Goal: Task Accomplishment & Management: Manage account settings

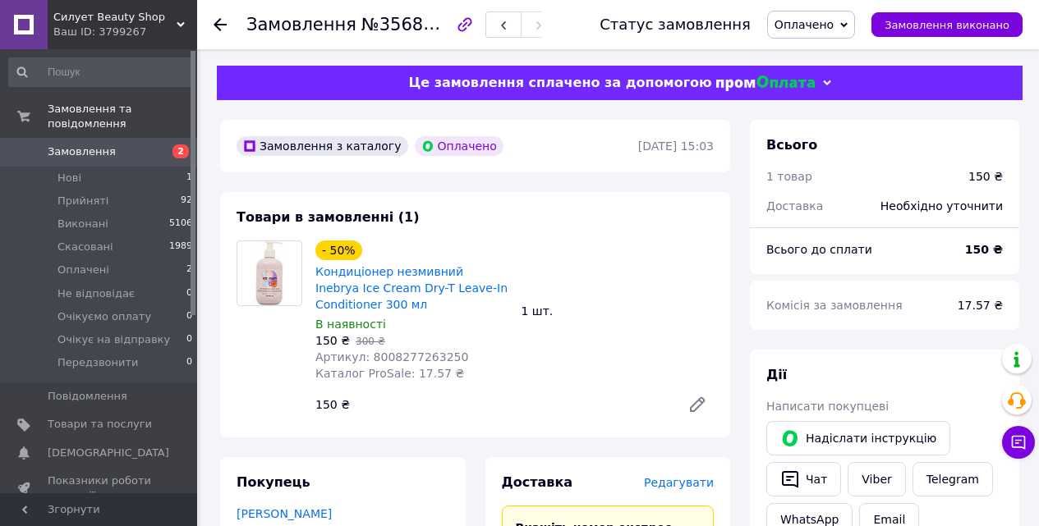
click at [825, 15] on span "Оплачено" at bounding box center [811, 25] width 88 height 28
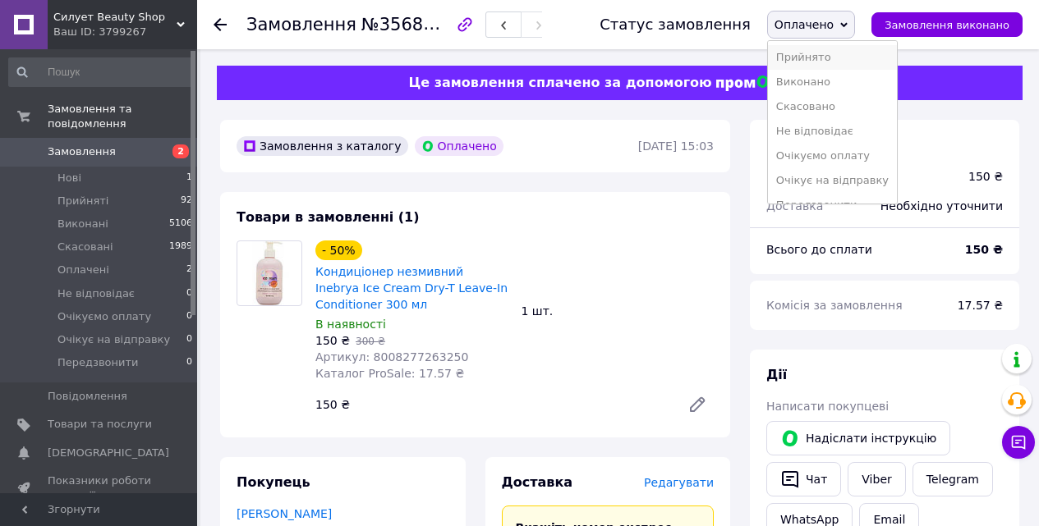
click at [829, 59] on li "Прийнято" at bounding box center [832, 57] width 129 height 25
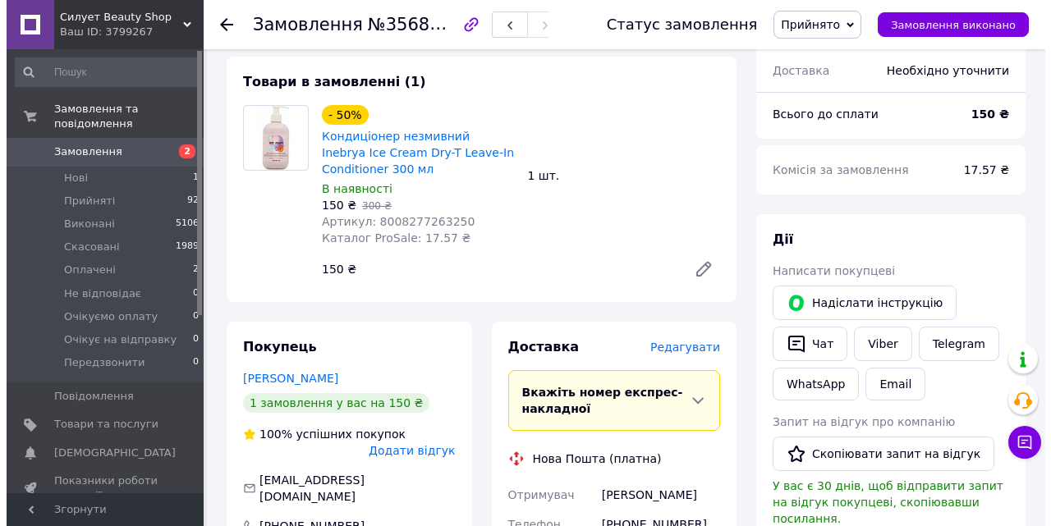
scroll to position [164, 0]
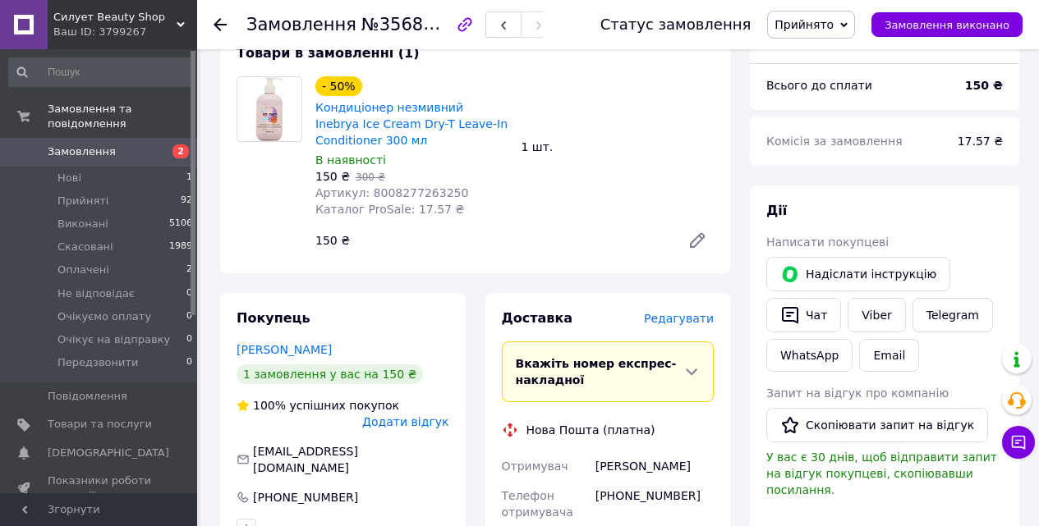
click at [663, 319] on span "Редагувати" at bounding box center [679, 318] width 70 height 13
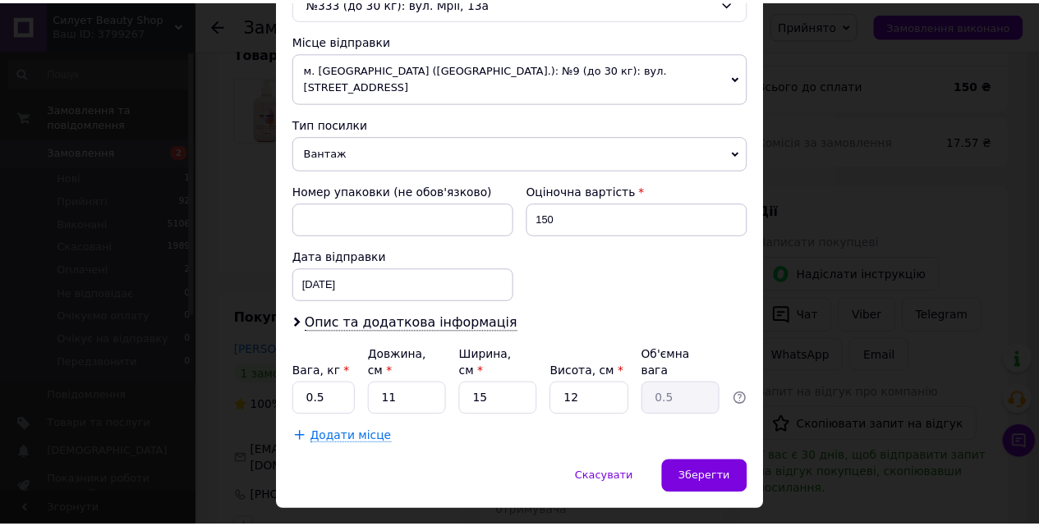
scroll to position [564, 0]
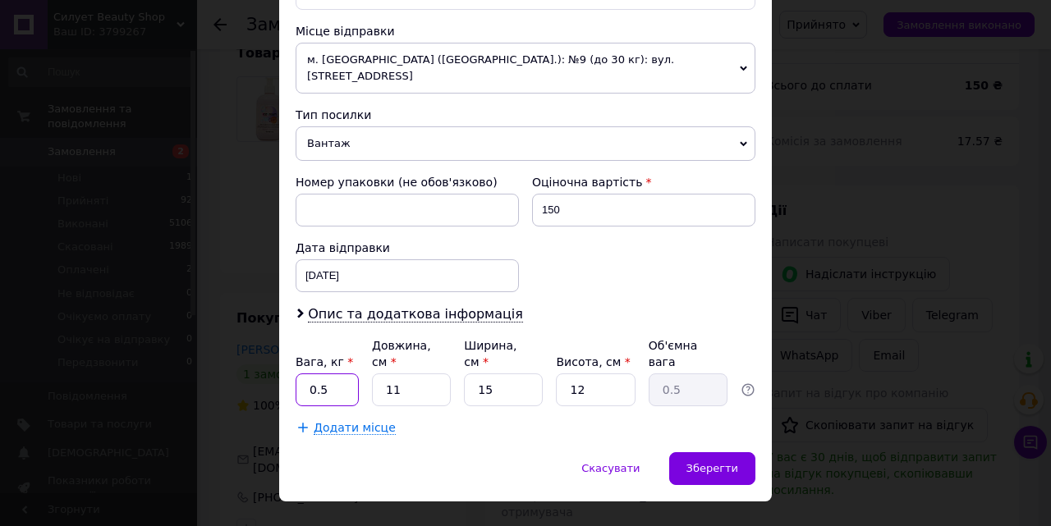
drag, startPoint x: 327, startPoint y: 359, endPoint x: 317, endPoint y: 356, distance: 10.2
click at [317, 374] on input "0.5" at bounding box center [327, 390] width 63 height 33
type input "0.4"
drag, startPoint x: 411, startPoint y: 360, endPoint x: 378, endPoint y: 358, distance: 33.8
click at [378, 374] on input "11" at bounding box center [411, 390] width 79 height 33
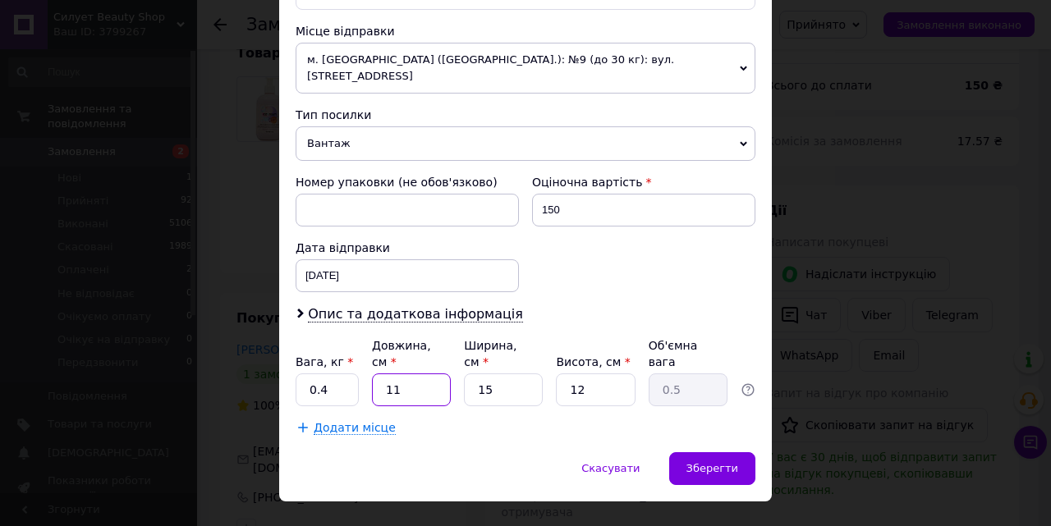
type input "1"
type input "0.1"
type input "17"
type input "0.77"
type input "17"
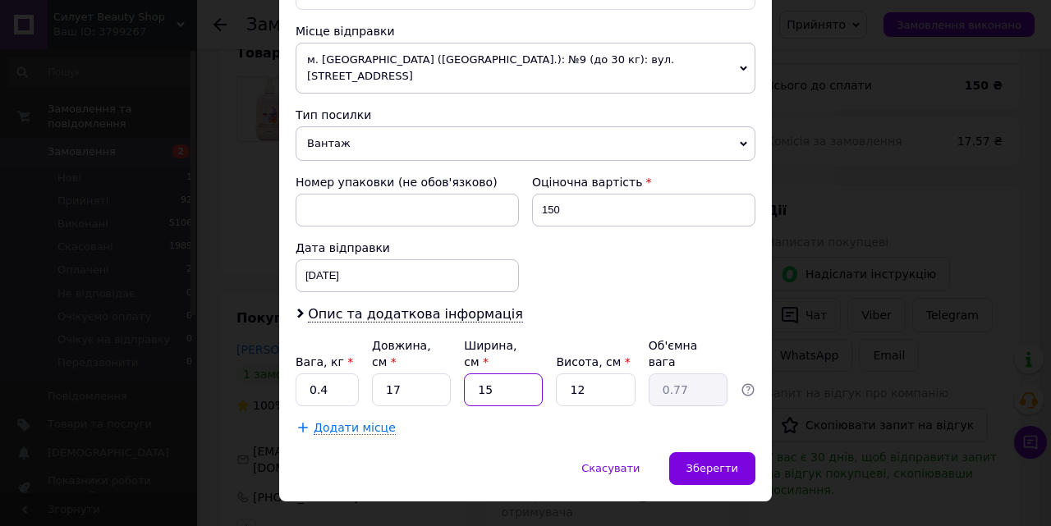
click at [466, 374] on input "15" at bounding box center [503, 390] width 79 height 33
type input "1"
type input "0.1"
type input "12"
type input "0.61"
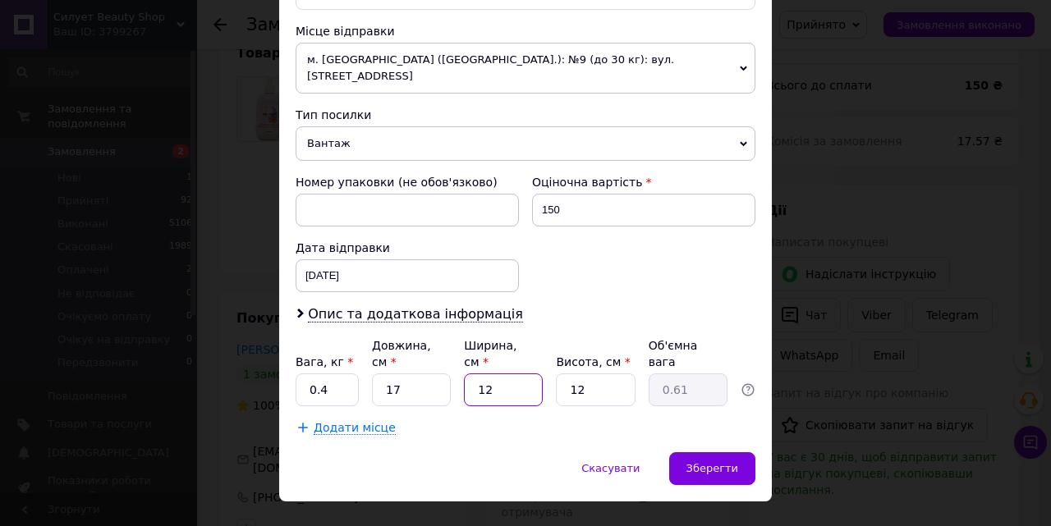
type input "12"
drag, startPoint x: 594, startPoint y: 360, endPoint x: 508, endPoint y: 373, distance: 86.4
click at [508, 373] on div "Вага, кг * 0.4 Довжина, см * 17 Ширина, см * 12 Висота, см * 12 Об'ємна вага 0.…" at bounding box center [526, 371] width 460 height 69
type input "9"
type input "0.46"
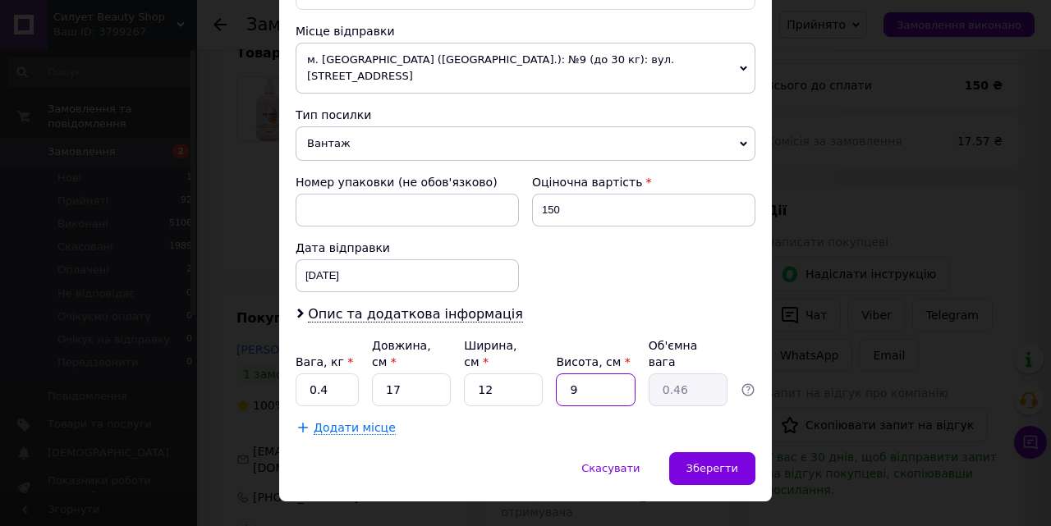
type input "9"
click at [709, 462] on span "Зберегти" at bounding box center [712, 468] width 52 height 12
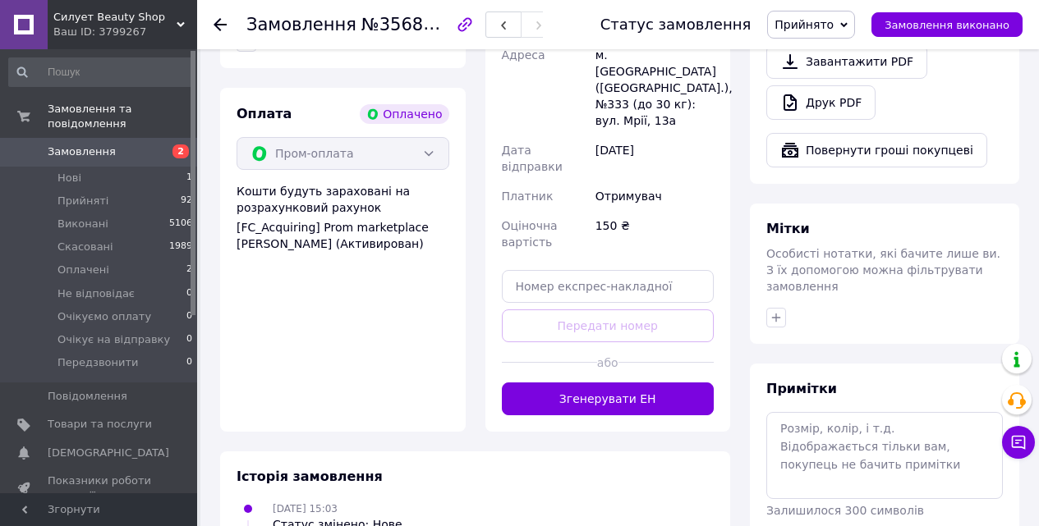
scroll to position [657, 0]
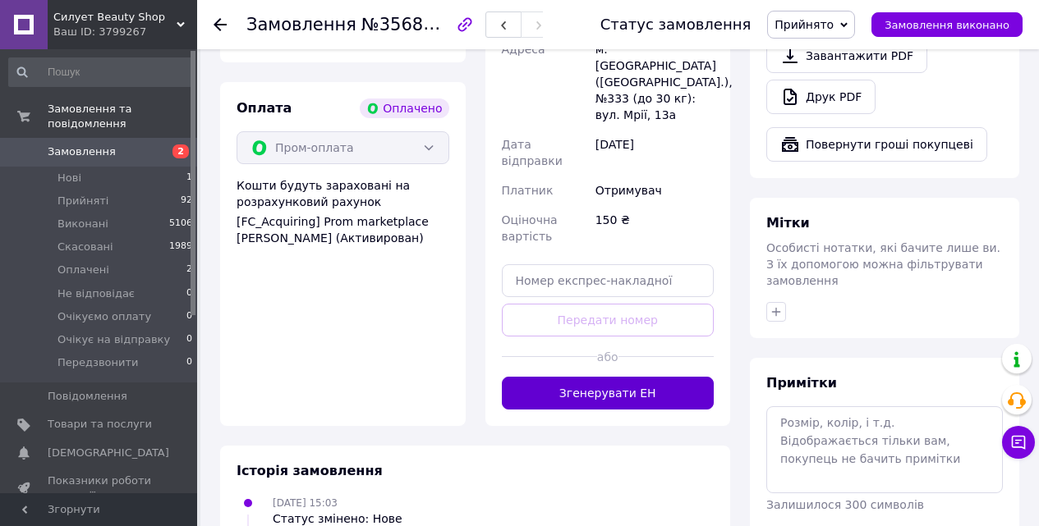
click at [621, 377] on button "Згенерувати ЕН" at bounding box center [608, 393] width 213 height 33
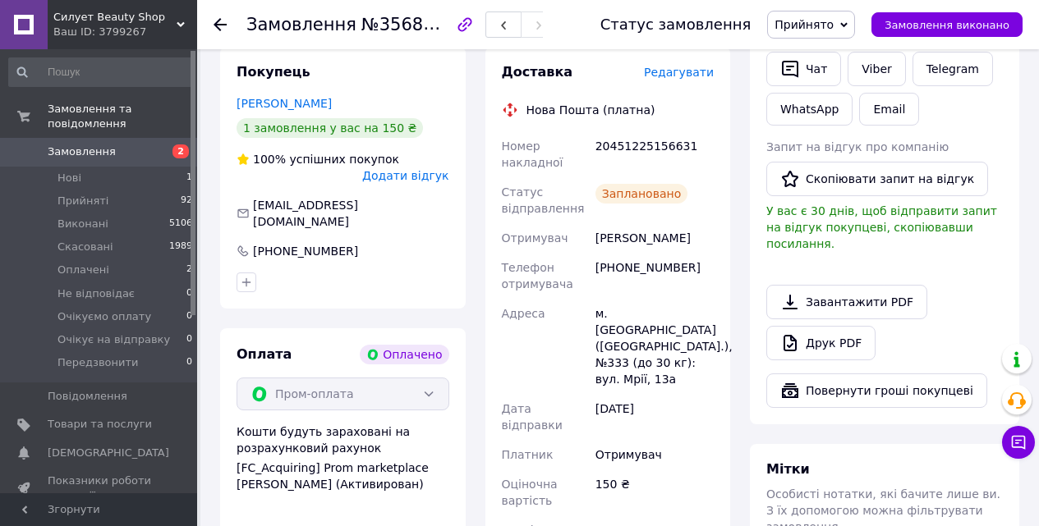
scroll to position [328, 0]
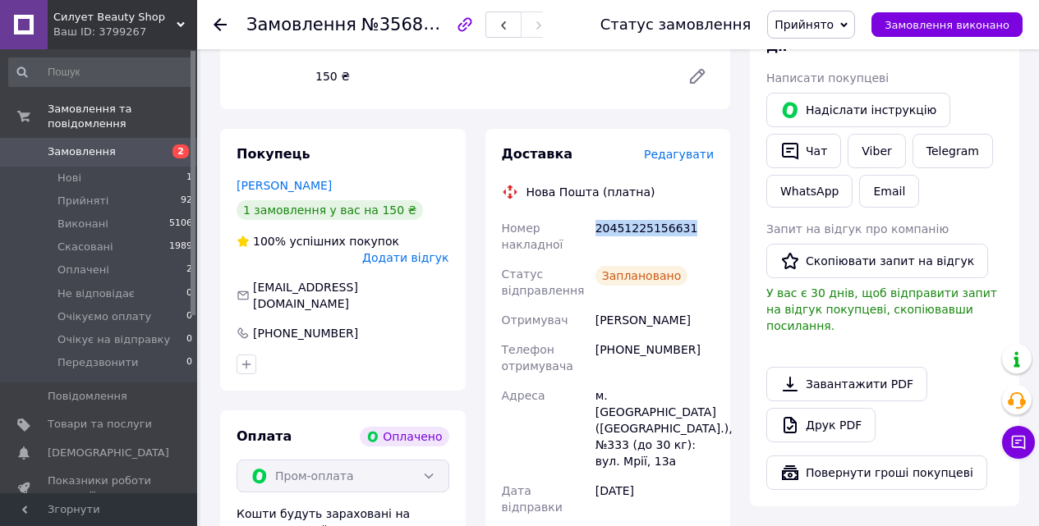
drag, startPoint x: 598, startPoint y: 225, endPoint x: 690, endPoint y: 227, distance: 92.0
click at [690, 227] on div "20451225156631" at bounding box center [654, 237] width 125 height 46
copy div "20451225156631"
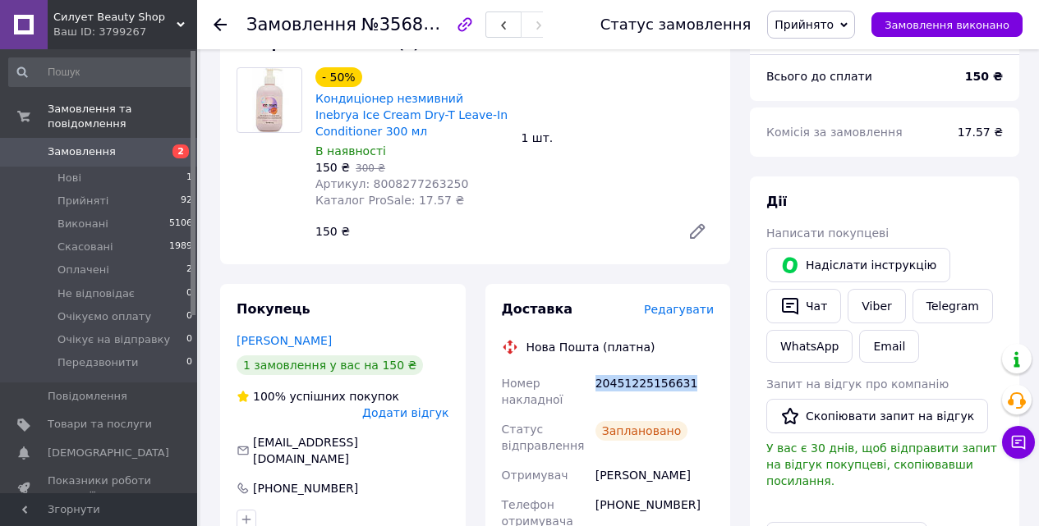
scroll to position [164, 0]
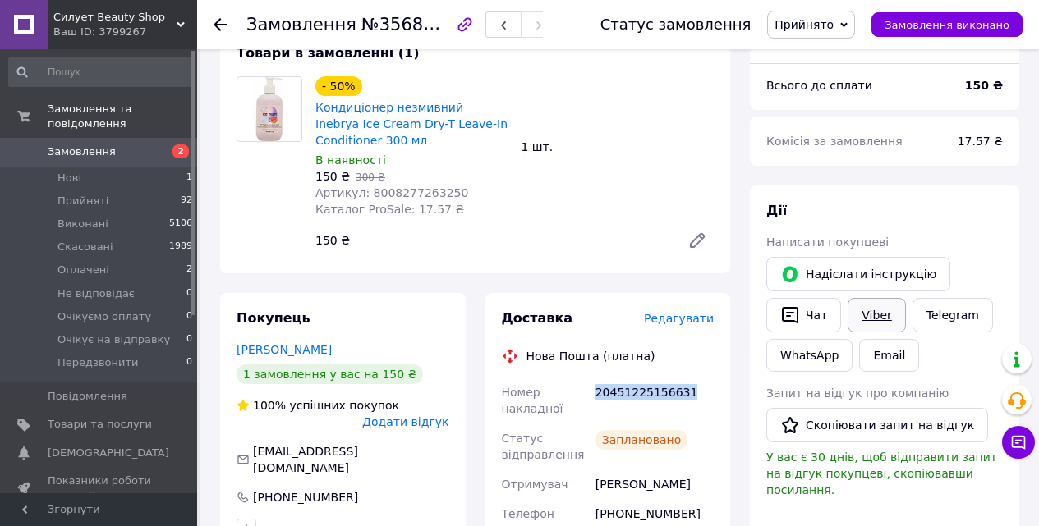
click at [864, 315] on link "Viber" at bounding box center [875, 315] width 57 height 34
click at [866, 319] on link "Viber" at bounding box center [875, 315] width 57 height 34
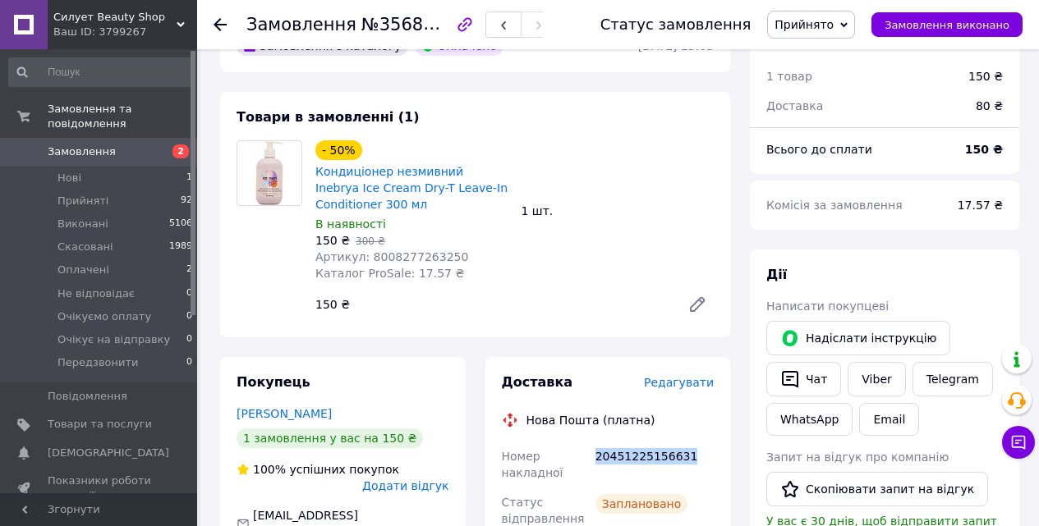
scroll to position [0, 0]
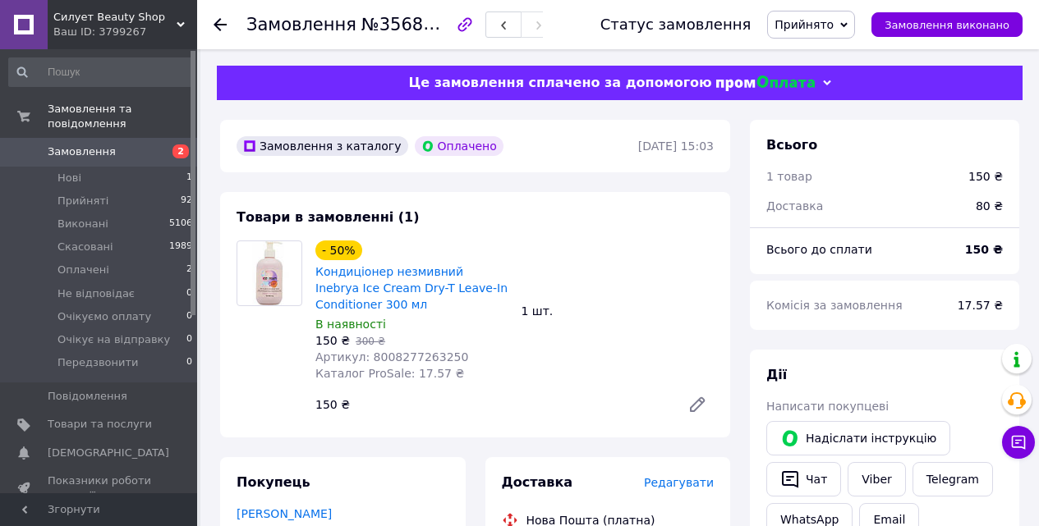
click at [81, 145] on span "Замовлення" at bounding box center [82, 152] width 68 height 15
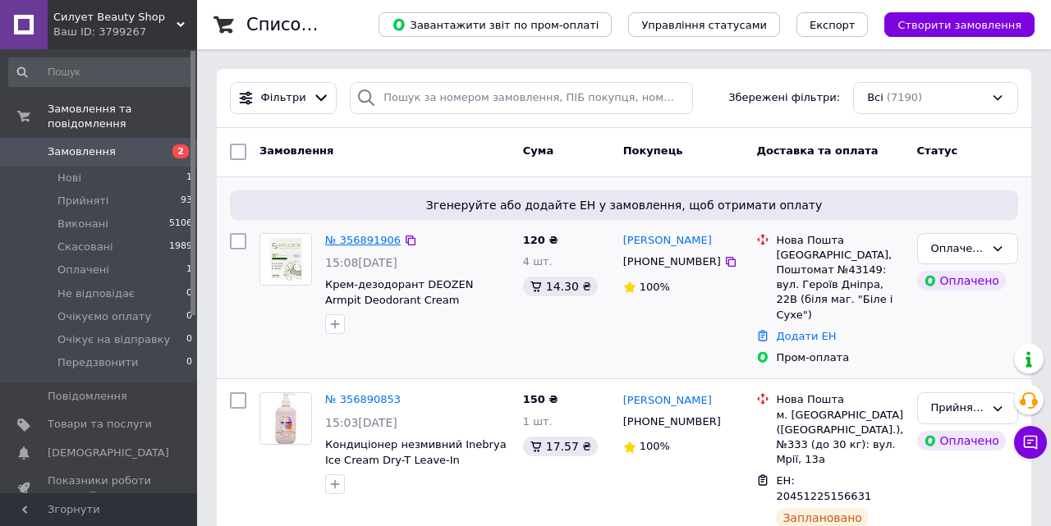
click at [340, 240] on link "№ 356891906" at bounding box center [363, 240] width 76 height 12
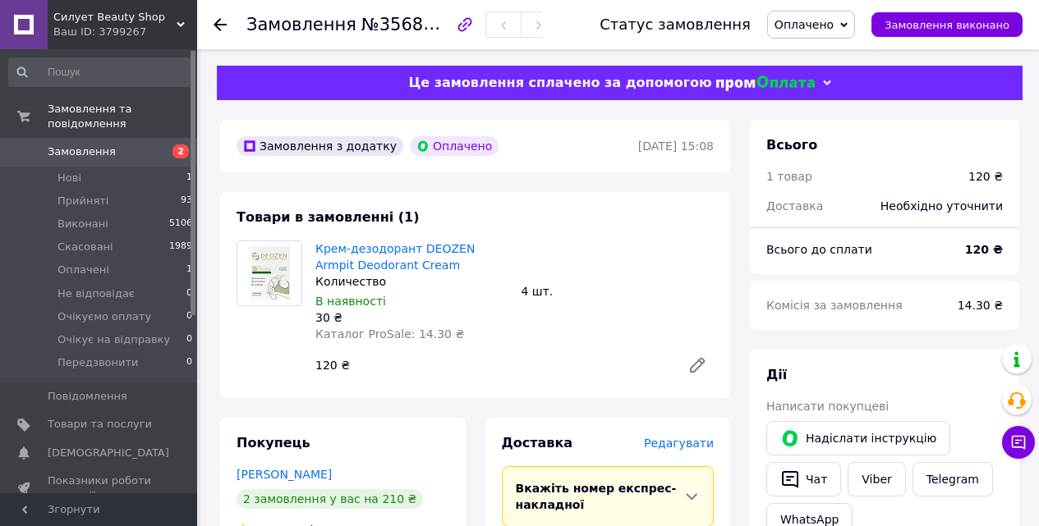
click at [822, 25] on span "Оплачено" at bounding box center [803, 24] width 59 height 13
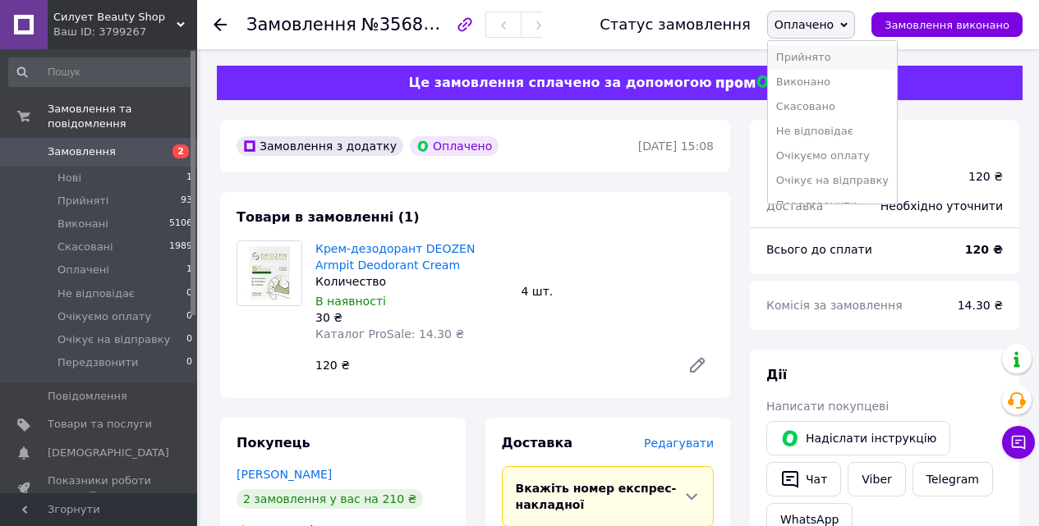
click at [823, 57] on li "Прийнято" at bounding box center [832, 57] width 129 height 25
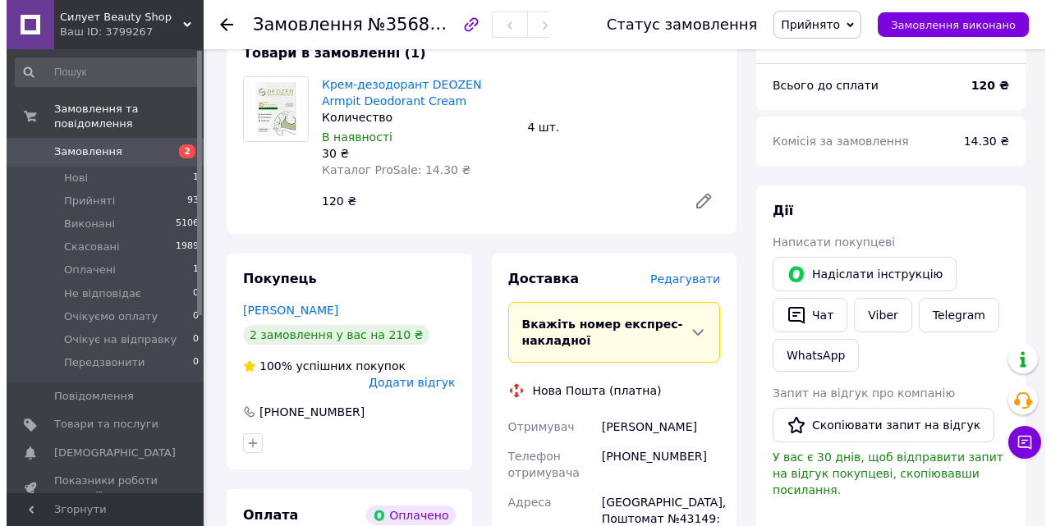
scroll to position [246, 0]
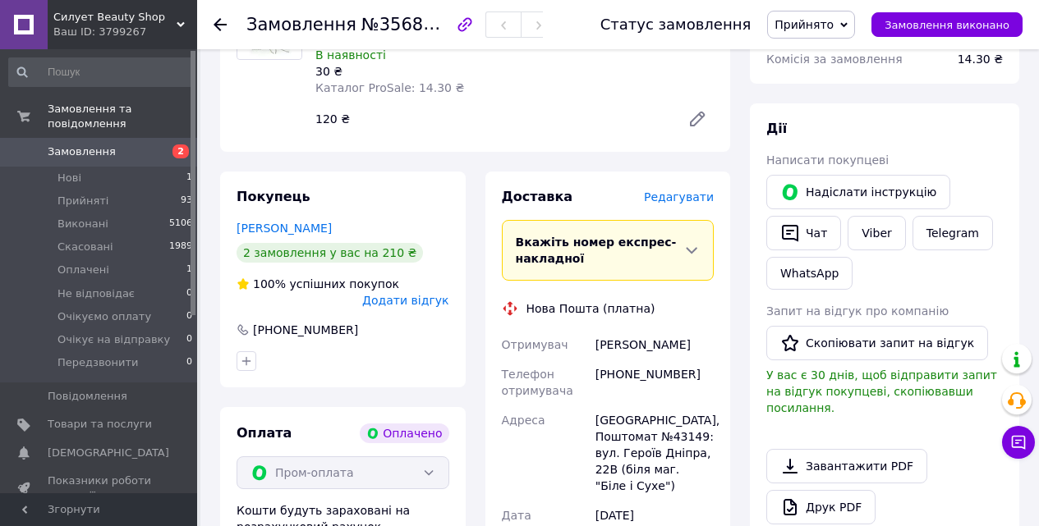
click at [677, 199] on span "Редагувати" at bounding box center [679, 197] width 70 height 13
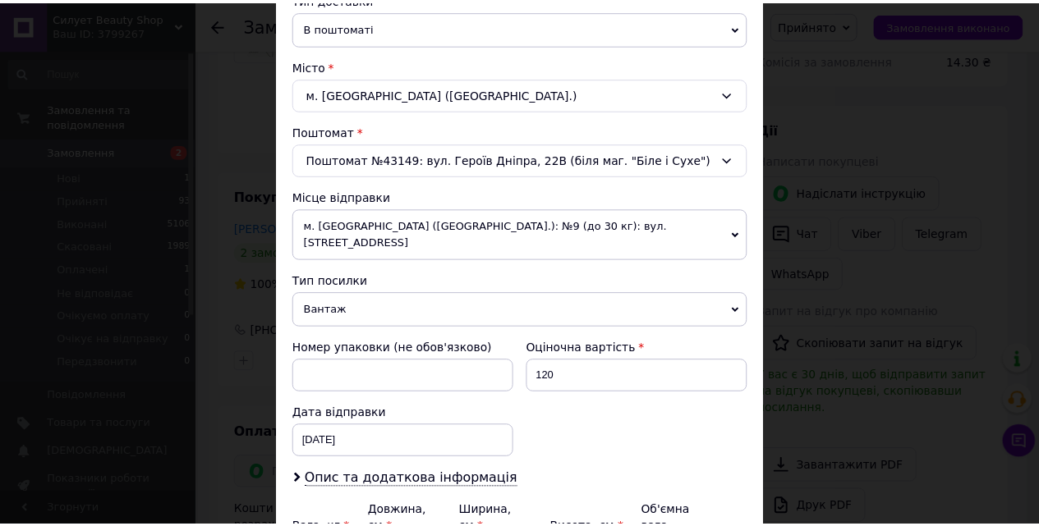
scroll to position [564, 0]
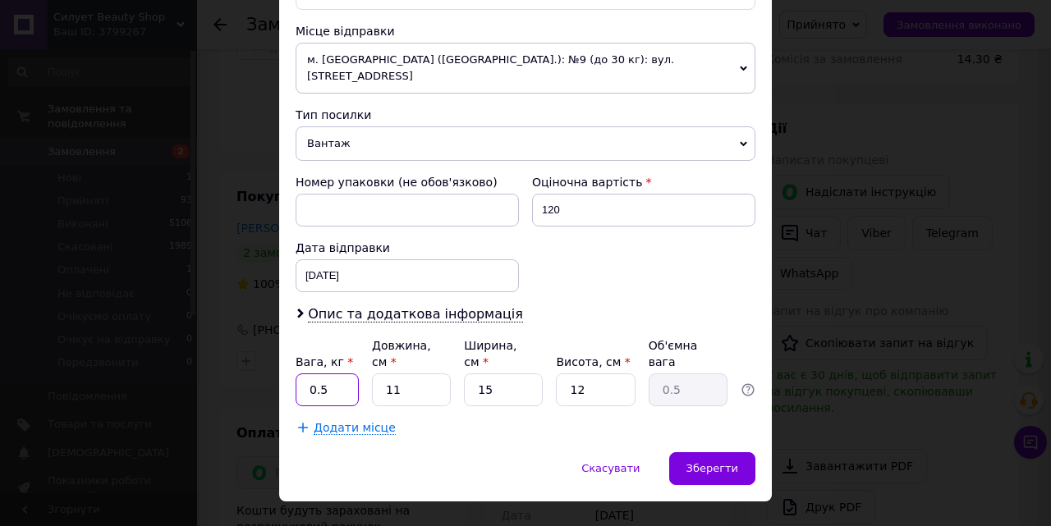
drag, startPoint x: 328, startPoint y: 358, endPoint x: 318, endPoint y: 357, distance: 9.9
click at [318, 374] on input "0.5" at bounding box center [327, 390] width 63 height 33
type input "0.1"
drag, startPoint x: 396, startPoint y: 357, endPoint x: 379, endPoint y: 358, distance: 16.4
click at [379, 374] on input "11" at bounding box center [411, 390] width 79 height 33
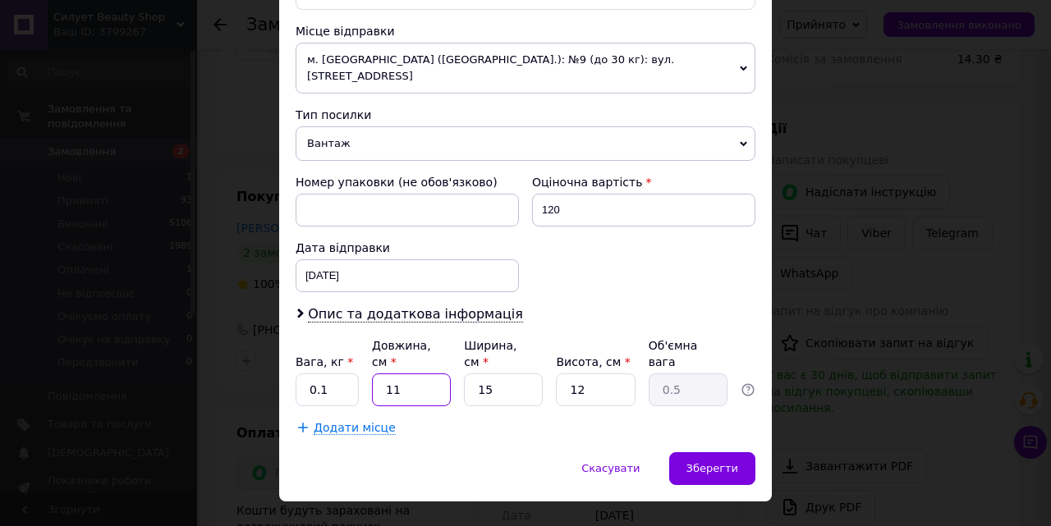
type input "1"
type input "0.1"
type input "15"
type input "0.68"
type input "15"
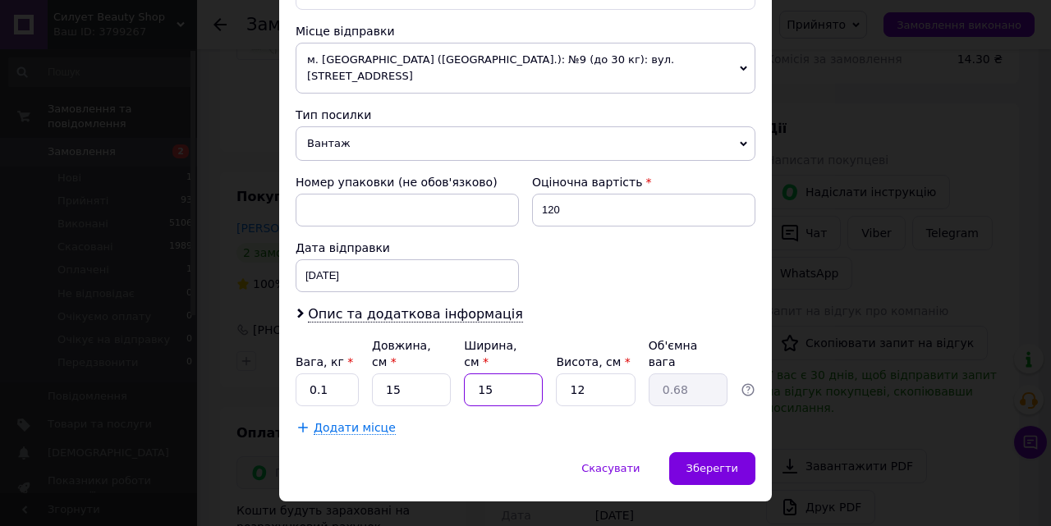
drag, startPoint x: 489, startPoint y: 357, endPoint x: 475, endPoint y: 358, distance: 14.8
click at [475, 374] on input "15" at bounding box center [503, 390] width 79 height 33
type input "1"
type input "0.1"
type input "10"
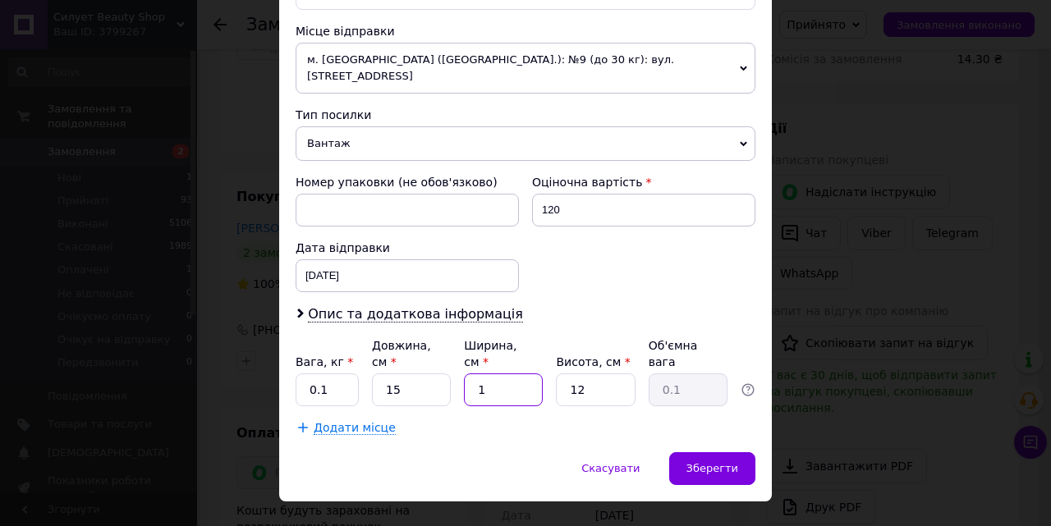
type input "0.45"
type input "10"
drag, startPoint x: 594, startPoint y: 356, endPoint x: 555, endPoint y: 365, distance: 39.6
click at [556, 374] on input "12" at bounding box center [595, 390] width 79 height 33
type input "1"
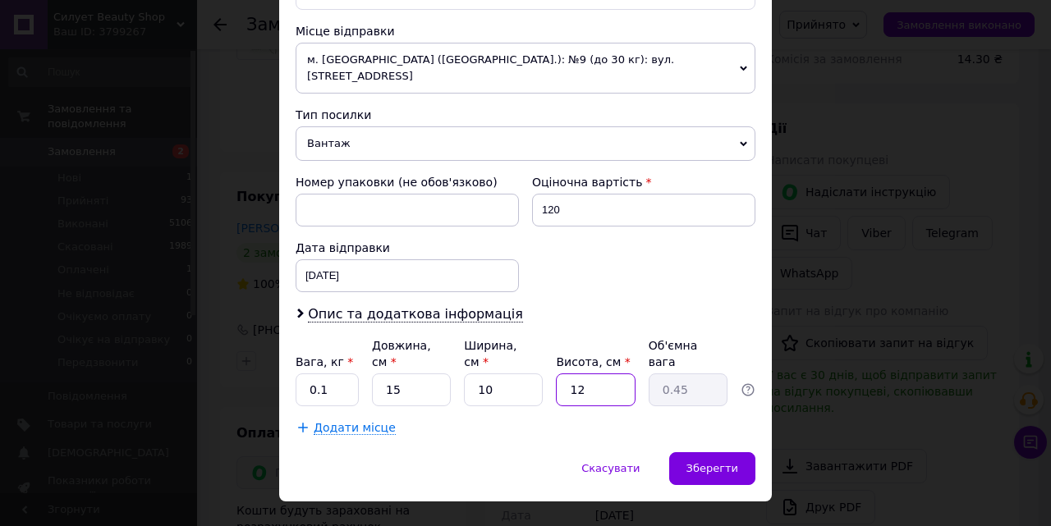
type input "0.1"
type input "1"
click at [728, 278] on div "Номер упаковки (не обов'язково) Оціночна вартість 120 Дата відправки 12.08.2025…" at bounding box center [525, 233] width 473 height 131
click at [701, 462] on span "Зберегти" at bounding box center [712, 468] width 52 height 12
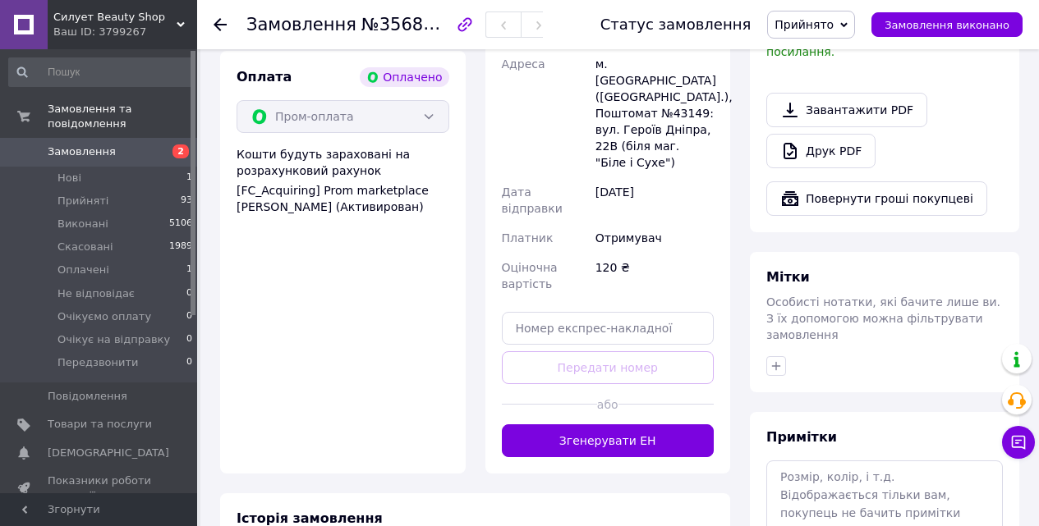
scroll to position [657, 0]
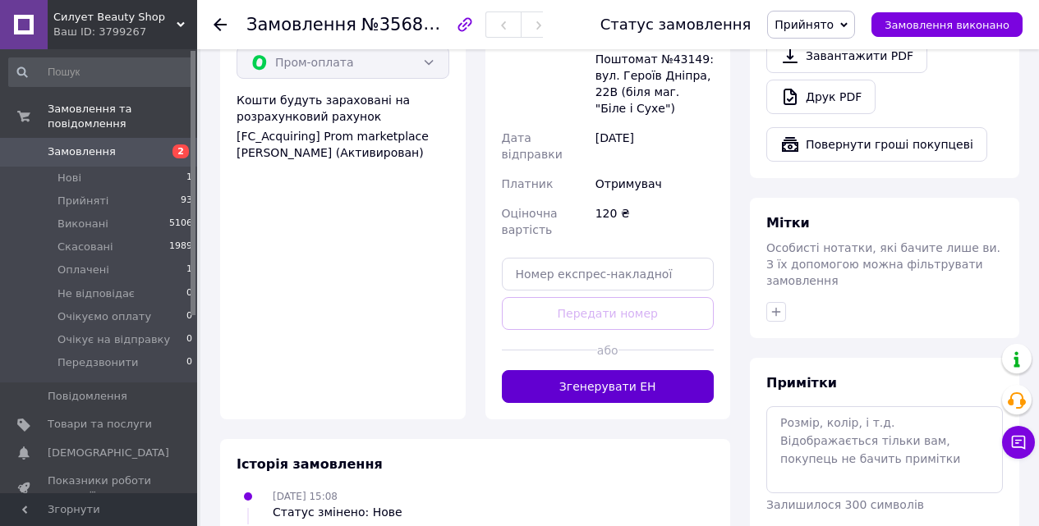
click at [608, 370] on button "Згенерувати ЕН" at bounding box center [608, 386] width 213 height 33
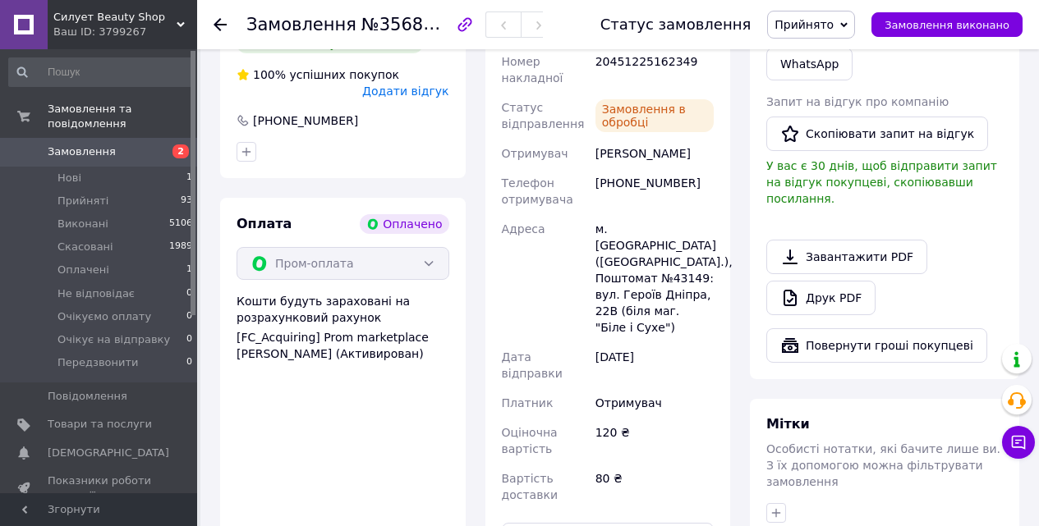
scroll to position [328, 0]
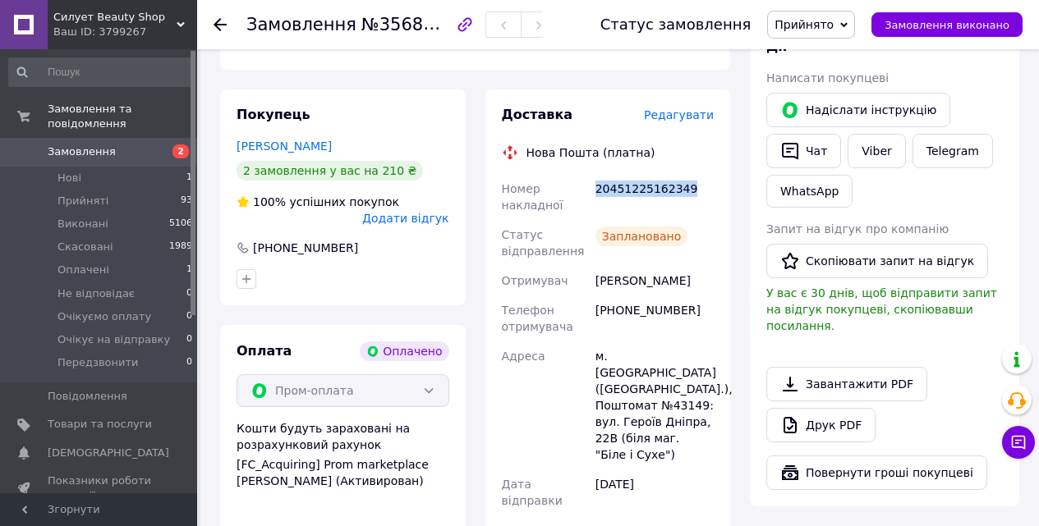
drag, startPoint x: 595, startPoint y: 187, endPoint x: 686, endPoint y: 194, distance: 91.4
click at [686, 194] on div "20451225162349" at bounding box center [654, 197] width 125 height 46
copy div "20451225162349"
click at [868, 148] on link "Viber" at bounding box center [875, 151] width 57 height 34
click at [867, 154] on link "Viber" at bounding box center [875, 151] width 57 height 34
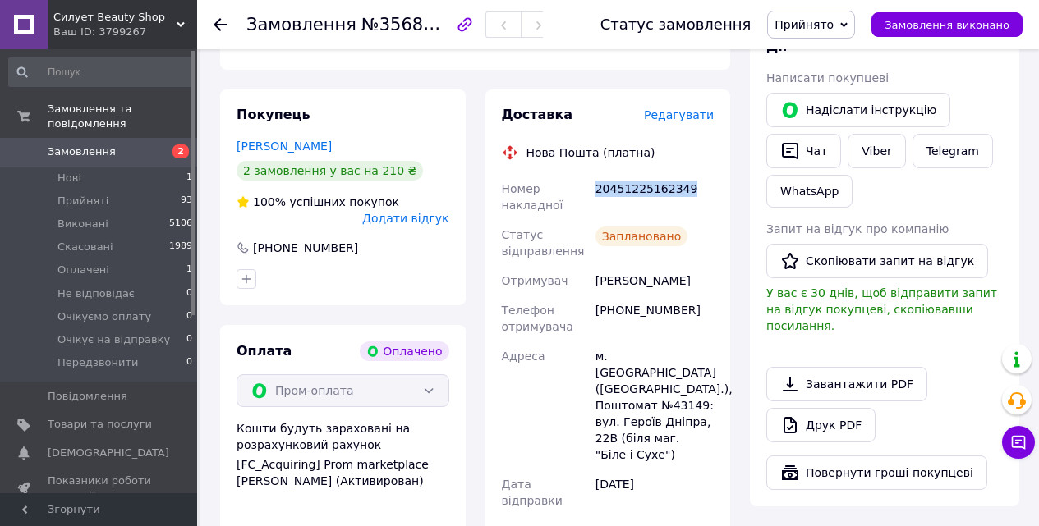
click at [62, 145] on span "Замовлення" at bounding box center [82, 152] width 68 height 15
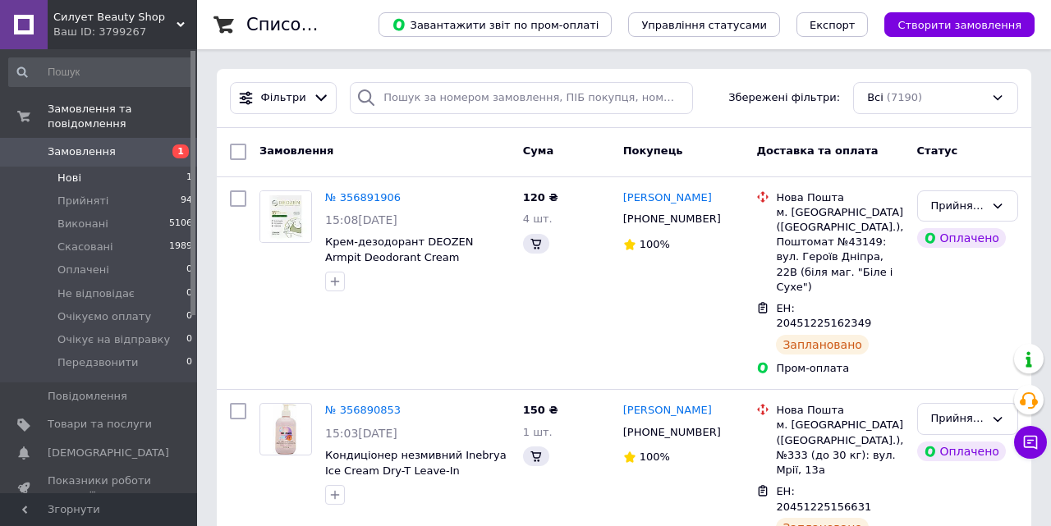
click at [68, 171] on span "Нові" at bounding box center [69, 178] width 24 height 15
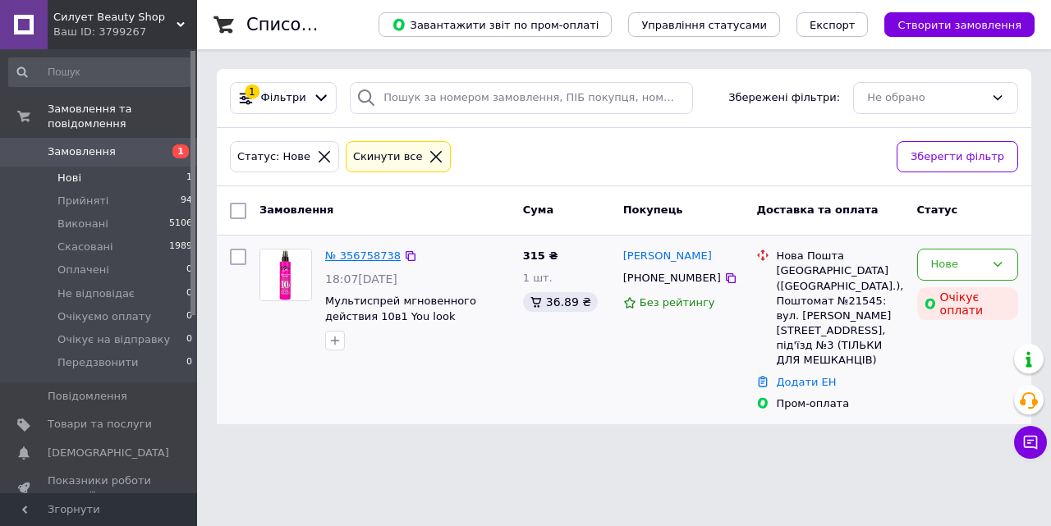
click at [349, 253] on link "№ 356758738" at bounding box center [363, 256] width 76 height 12
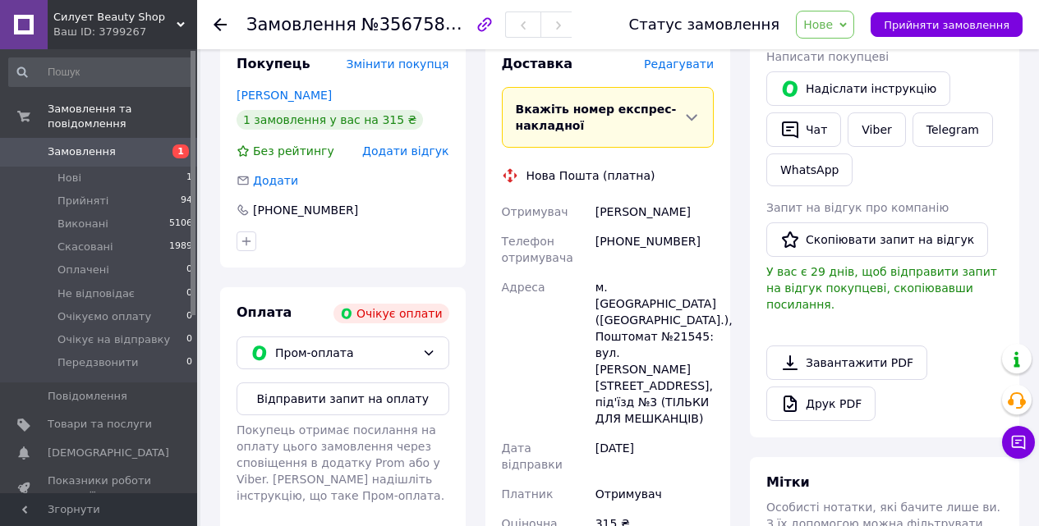
scroll to position [246, 0]
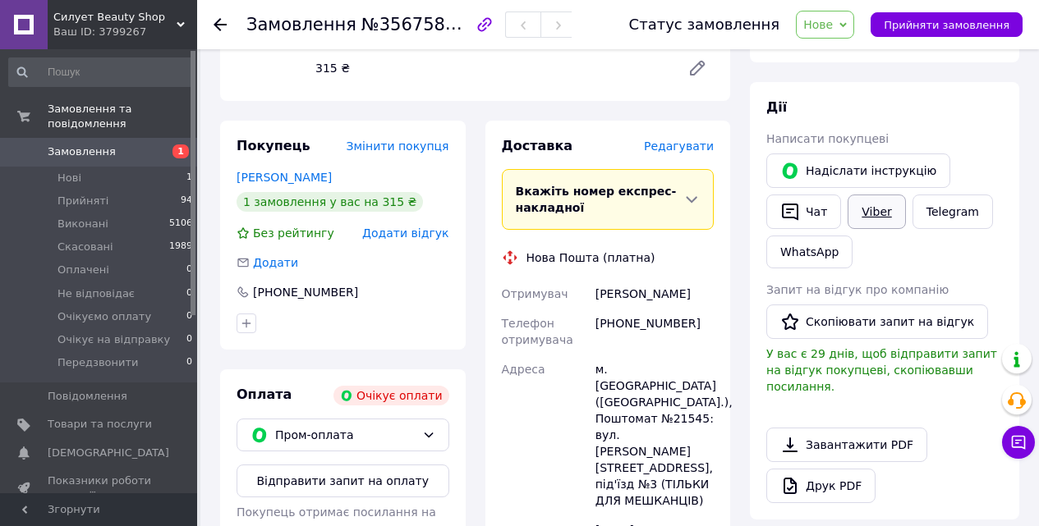
click at [877, 217] on link "Viber" at bounding box center [875, 212] width 57 height 34
click at [942, 216] on link "Telegram" at bounding box center [952, 212] width 80 height 34
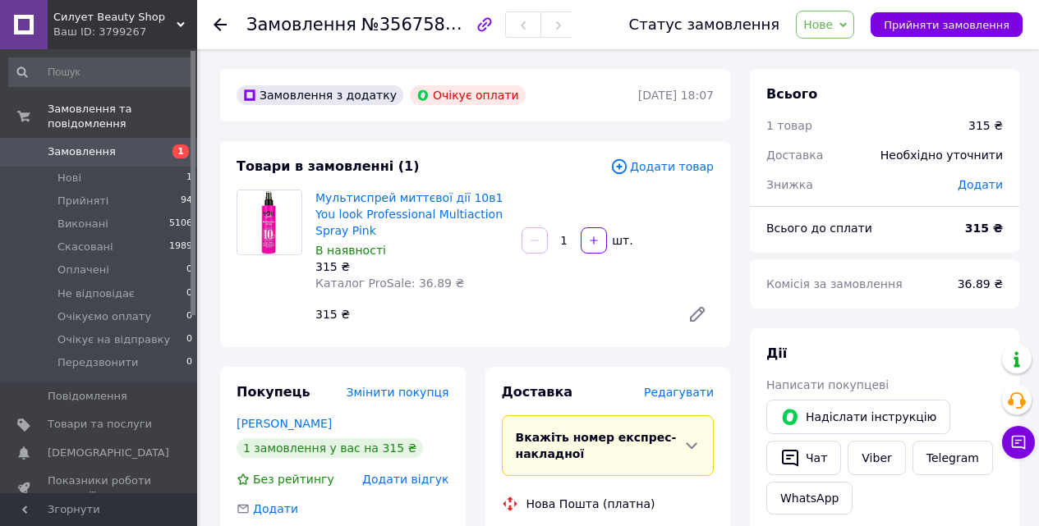
click at [67, 145] on span "Замовлення" at bounding box center [82, 152] width 68 height 15
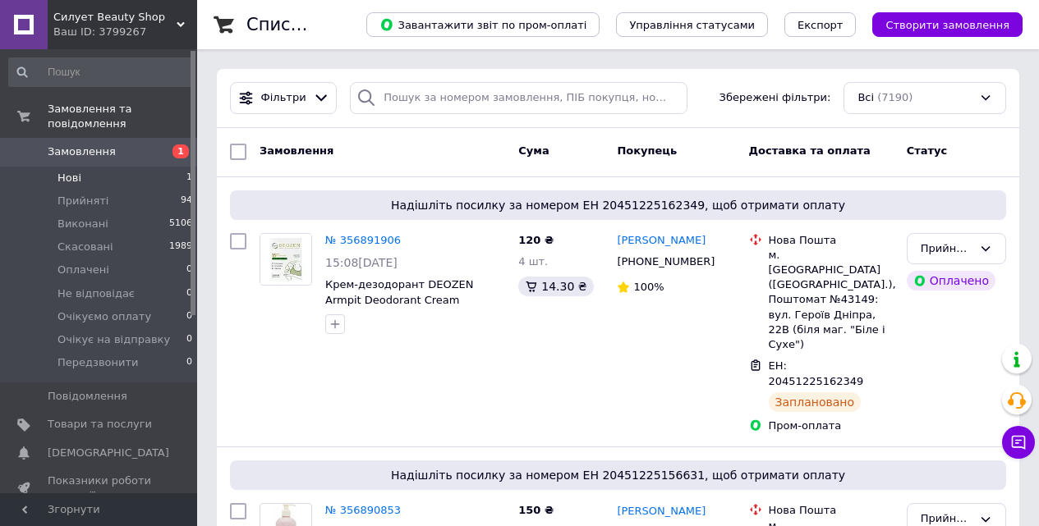
click at [72, 171] on span "Нові" at bounding box center [69, 178] width 24 height 15
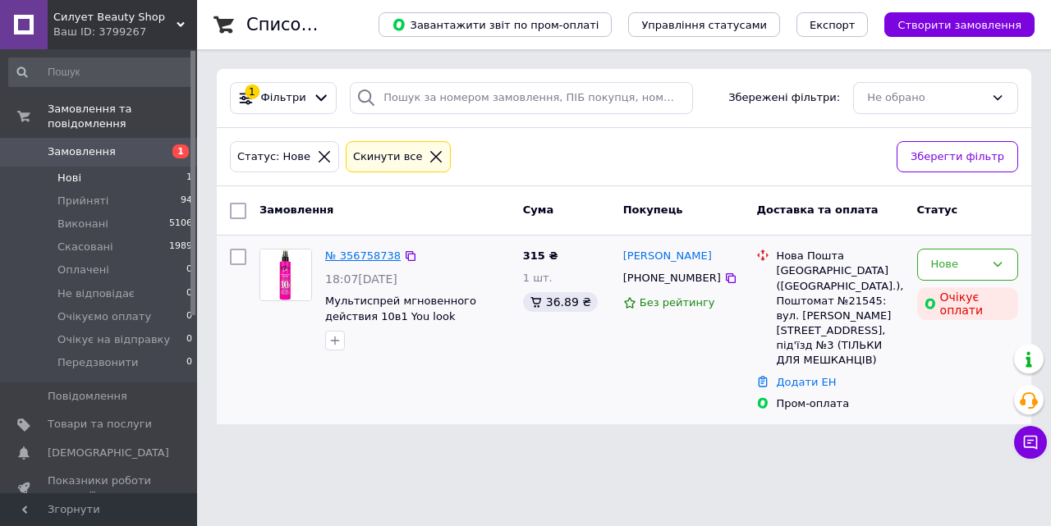
click at [374, 258] on link "№ 356758738" at bounding box center [363, 256] width 76 height 12
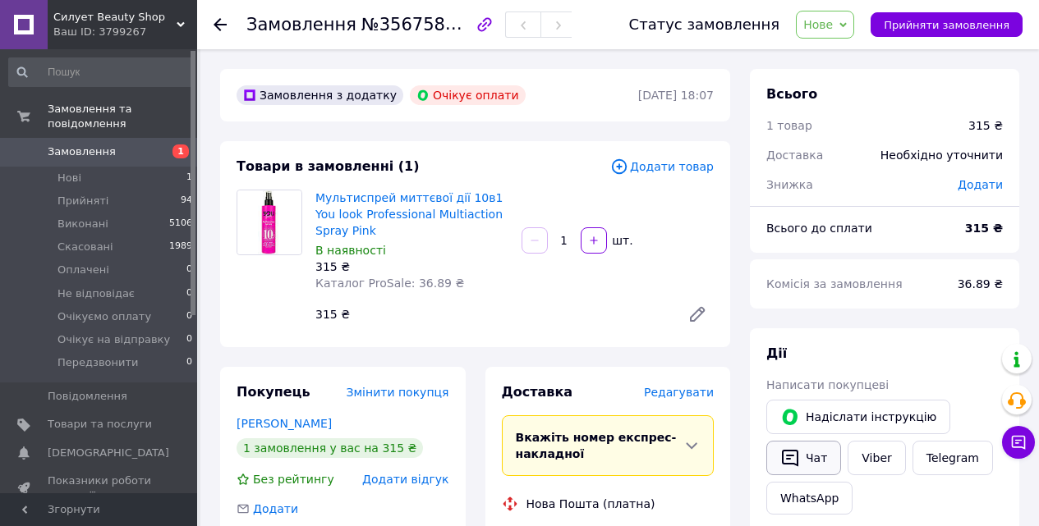
click at [788, 459] on icon "button" at bounding box center [790, 458] width 16 height 17
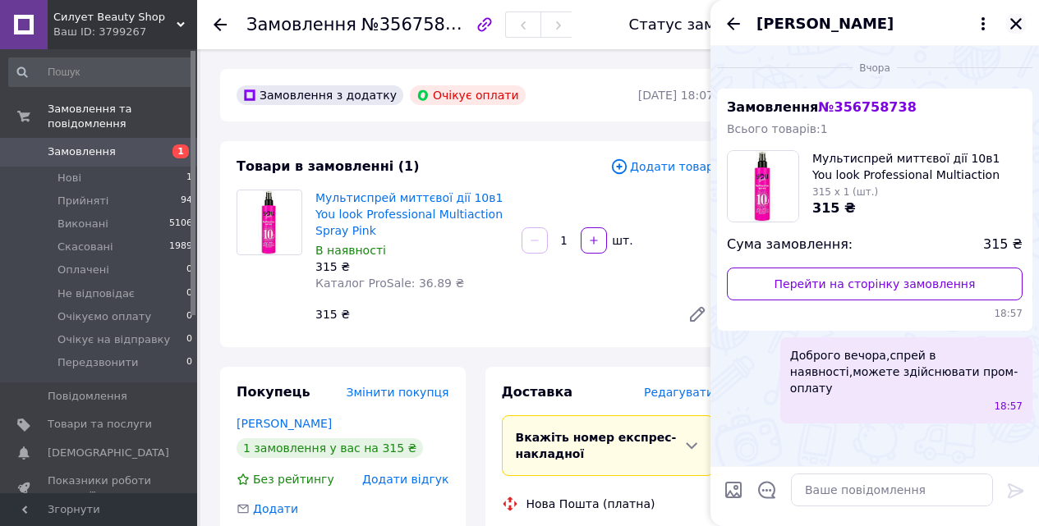
click at [1013, 32] on button "Закрити" at bounding box center [1016, 24] width 20 height 20
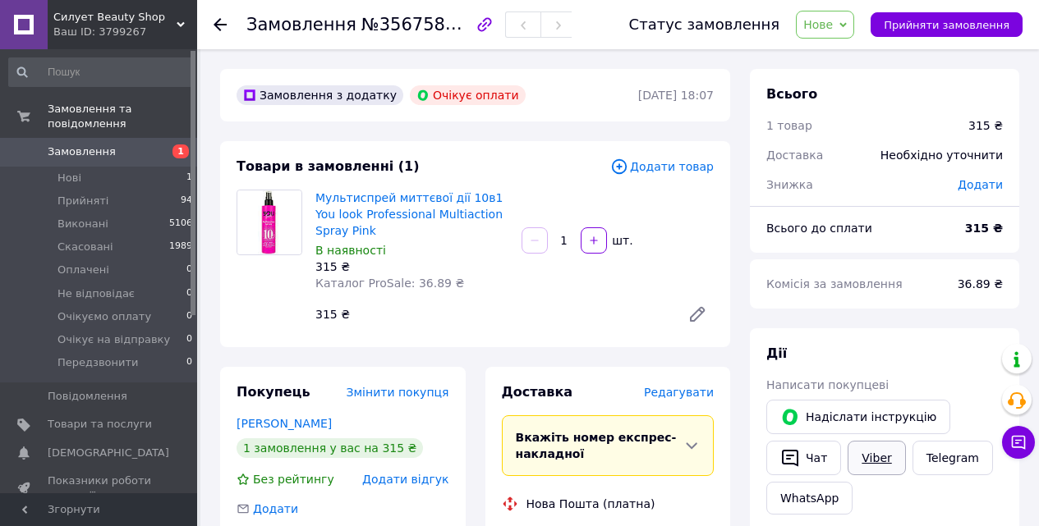
click at [859, 466] on link "Viber" at bounding box center [875, 458] width 57 height 34
click at [921, 470] on link "Telegram" at bounding box center [952, 458] width 80 height 34
click at [833, 26] on span "Нове" at bounding box center [818, 24] width 30 height 13
click at [856, 157] on li "Не відповідає" at bounding box center [861, 156] width 129 height 25
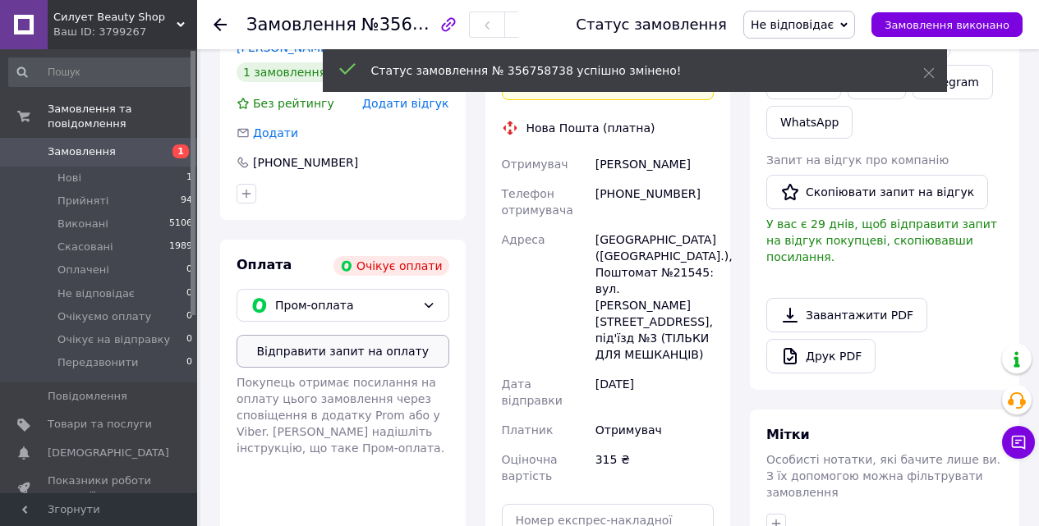
scroll to position [411, 0]
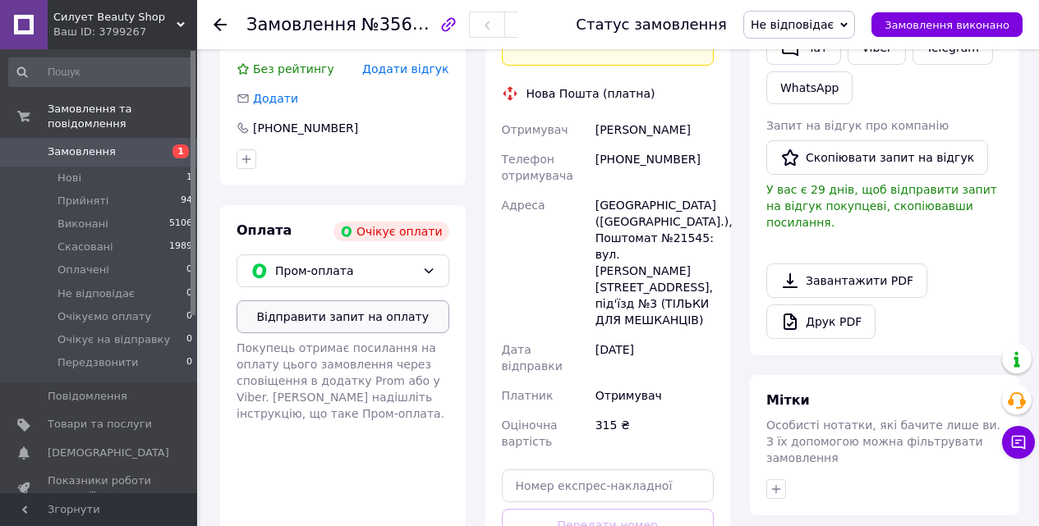
click at [420, 317] on button "Відправити запит на оплату" at bounding box center [342, 317] width 213 height 33
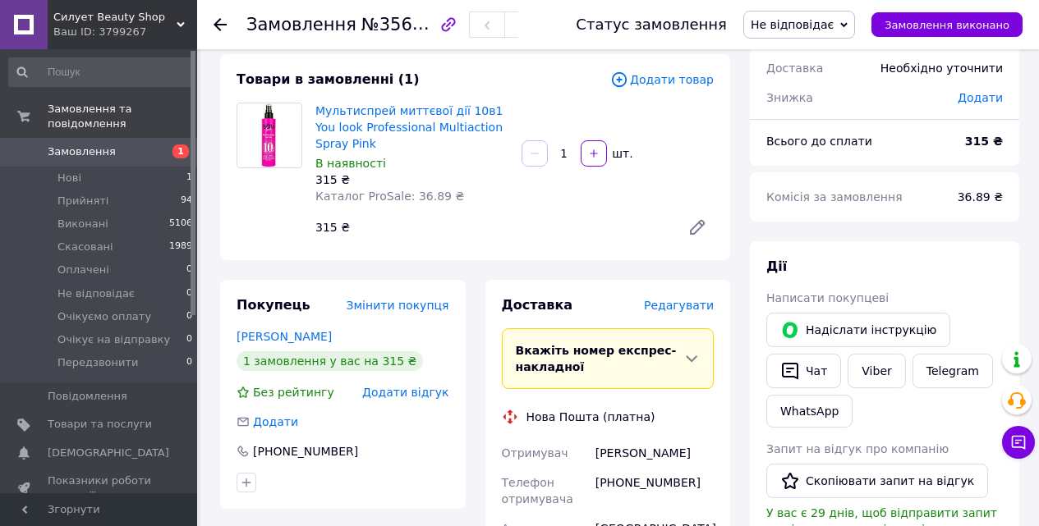
scroll to position [82, 0]
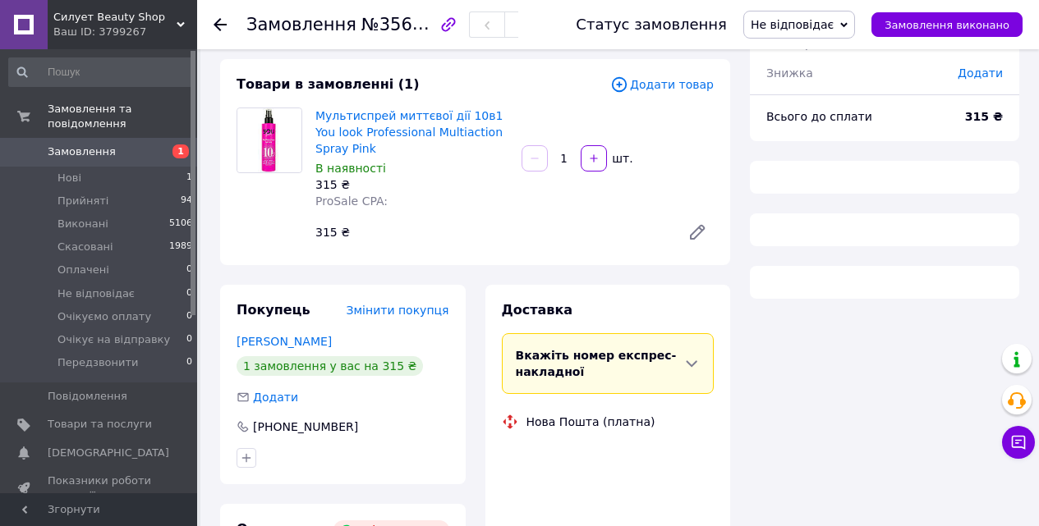
scroll to position [82, 0]
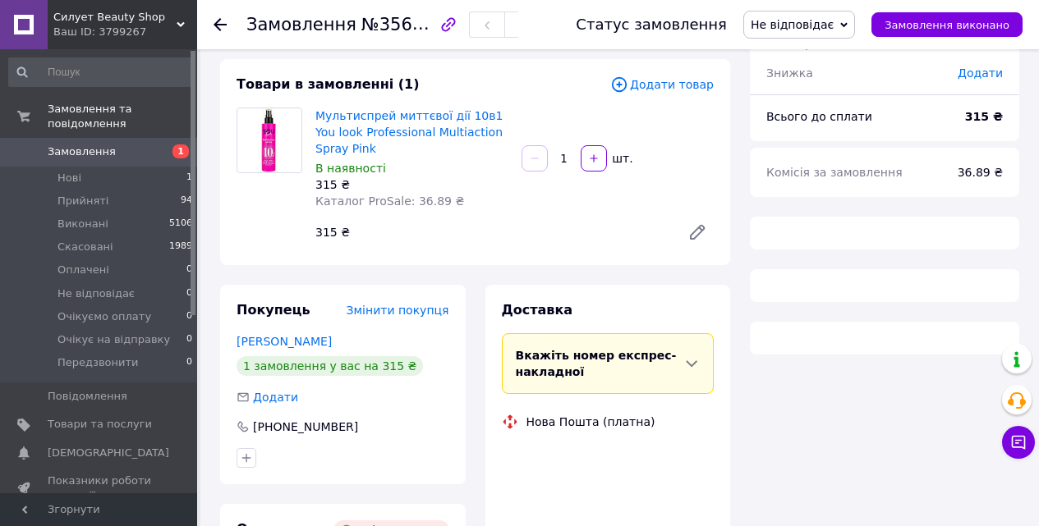
click at [69, 145] on span "Замовлення" at bounding box center [82, 152] width 68 height 15
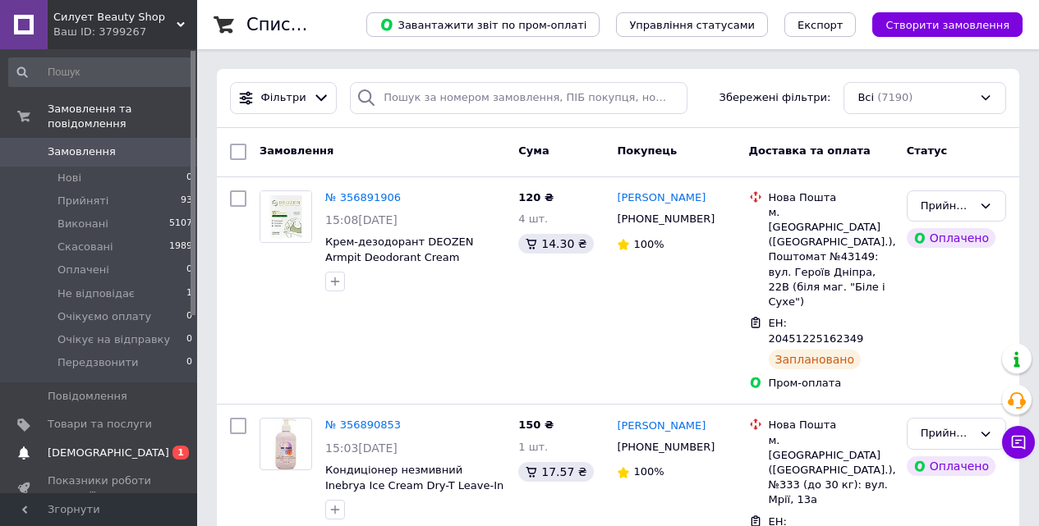
click at [71, 446] on span "[DEMOGRAPHIC_DATA]" at bounding box center [109, 453] width 122 height 15
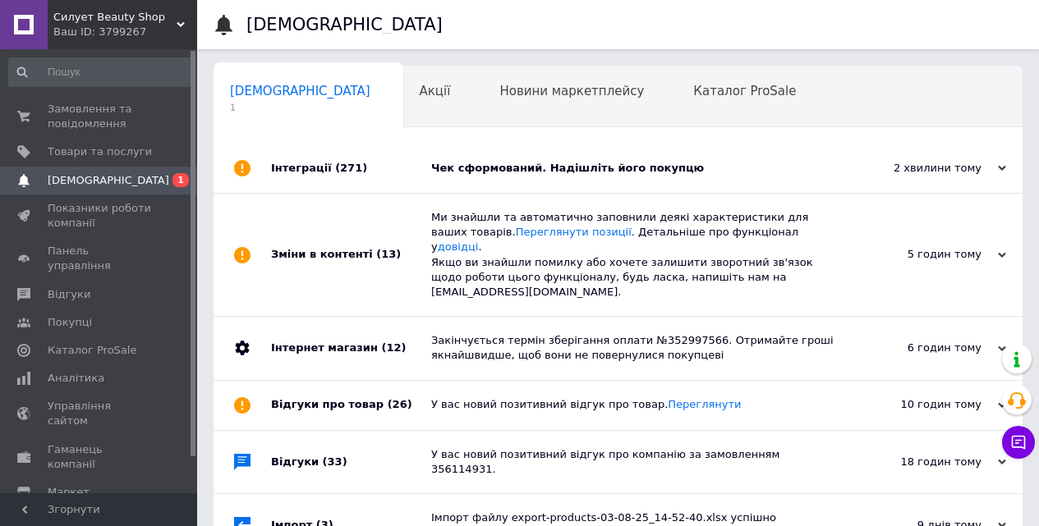
scroll to position [0, 5]
click at [601, 168] on div "Чек сформований. Надішліть його покупцю" at bounding box center [636, 168] width 411 height 15
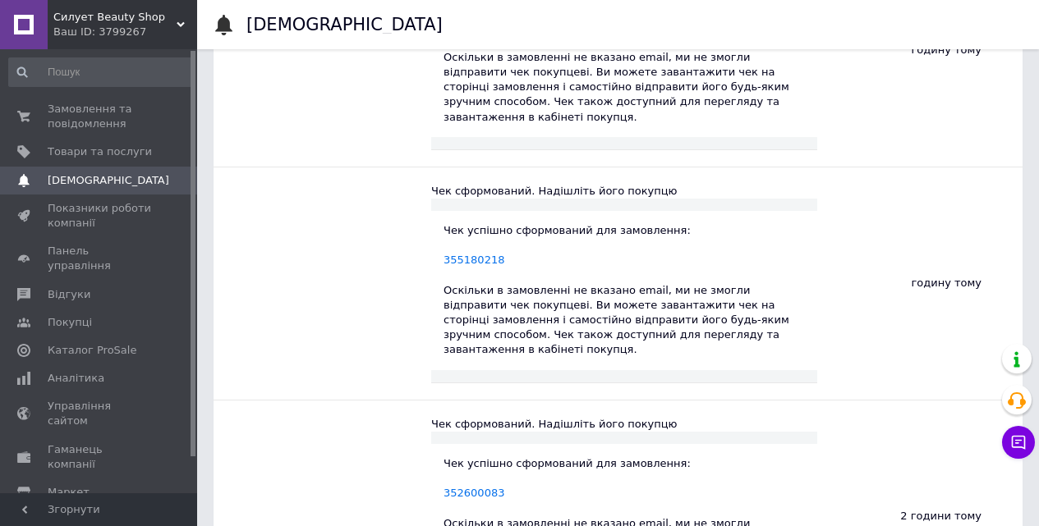
scroll to position [0, 0]
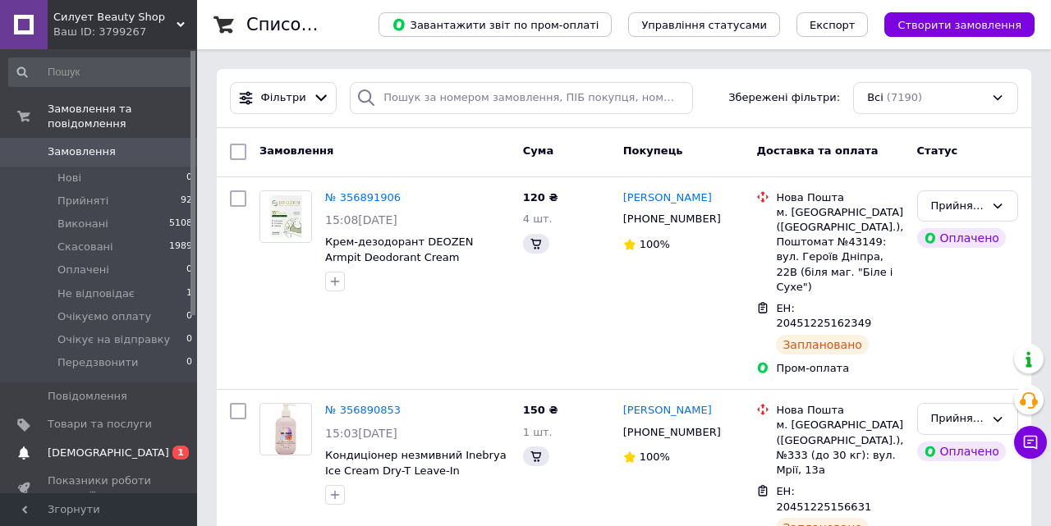
click at [64, 446] on span "[DEMOGRAPHIC_DATA]" at bounding box center [109, 453] width 122 height 15
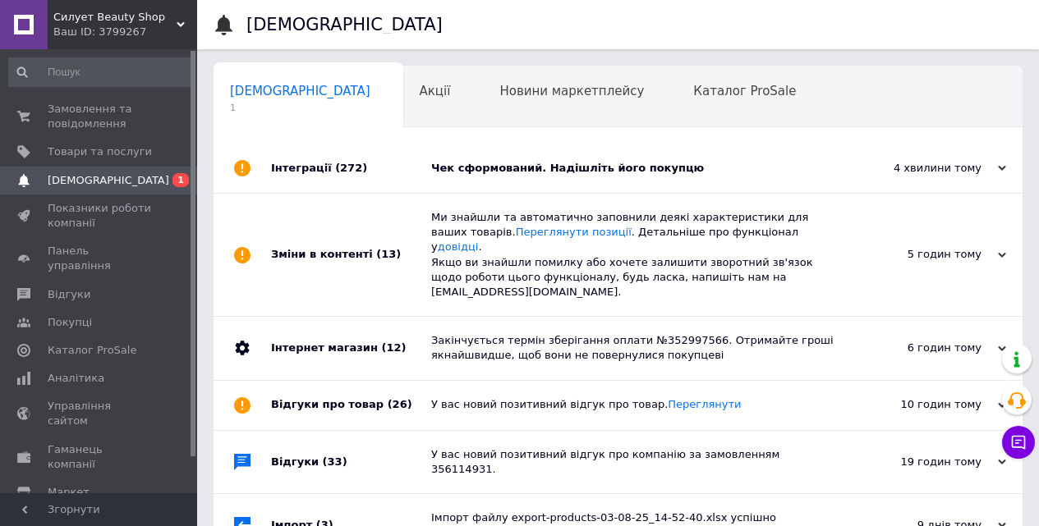
scroll to position [0, 5]
click at [519, 156] on div "Чек сформований. Надішліть його покупцю" at bounding box center [636, 168] width 411 height 49
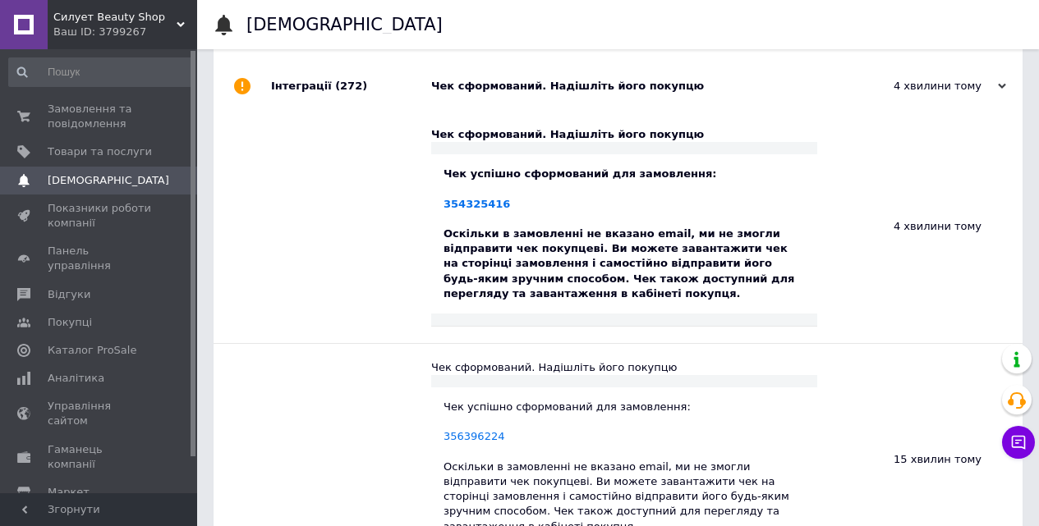
scroll to position [0, 0]
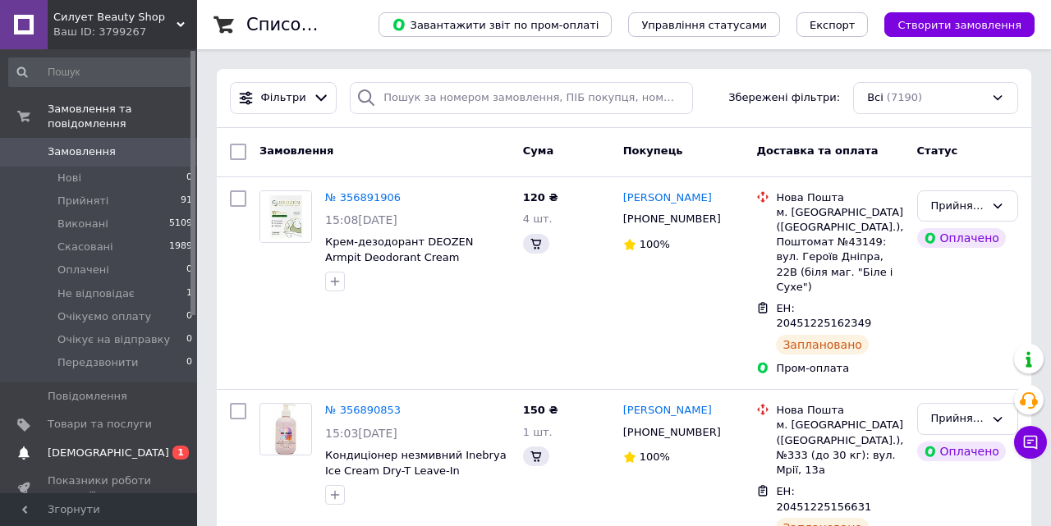
click at [70, 446] on span "[DEMOGRAPHIC_DATA]" at bounding box center [109, 453] width 122 height 15
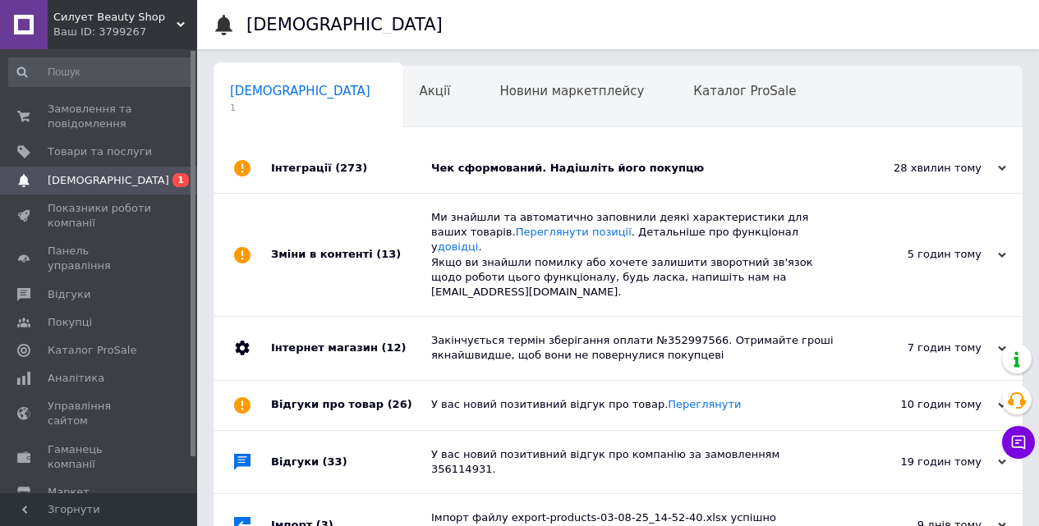
scroll to position [0, 5]
click at [512, 169] on div "Чек сформований. Надішліть його покупцю" at bounding box center [636, 168] width 411 height 15
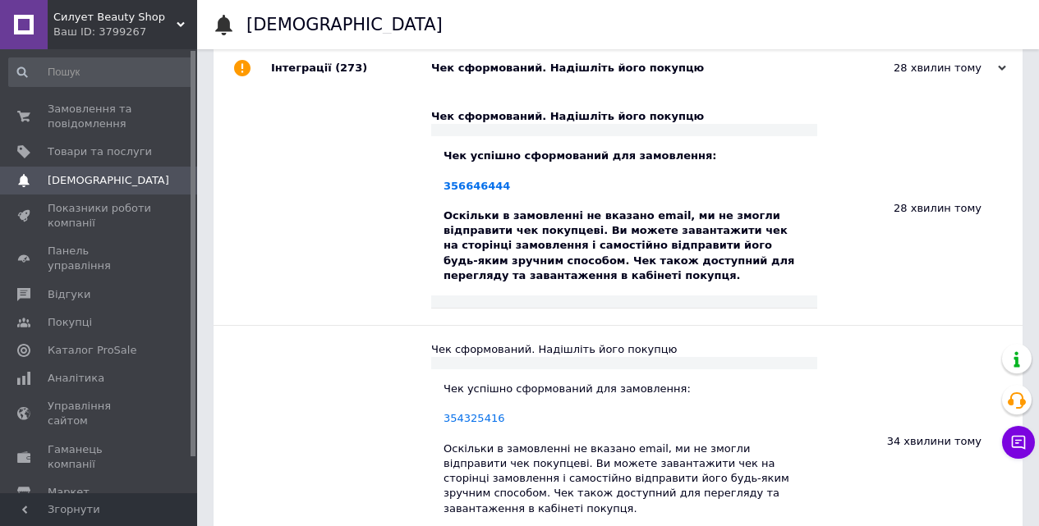
scroll to position [0, 0]
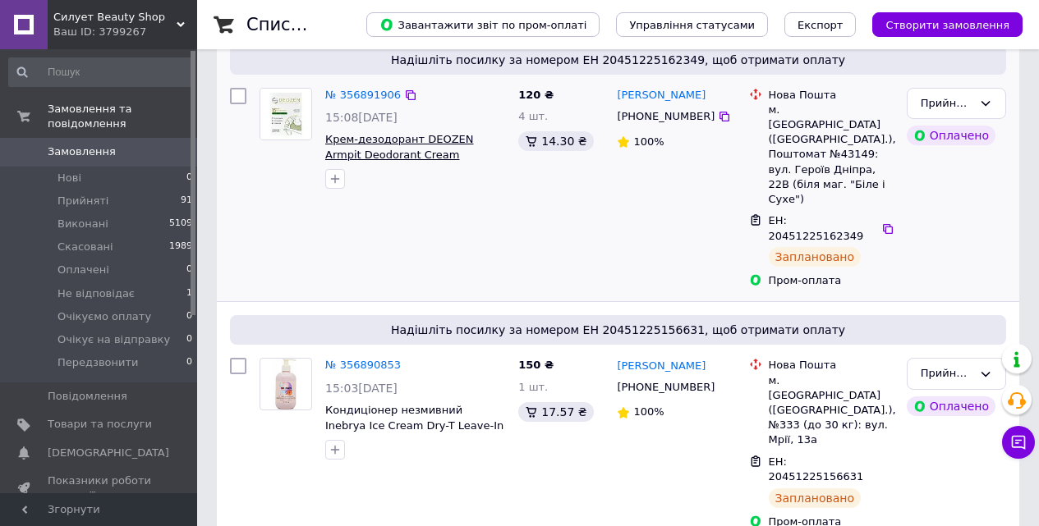
scroll to position [164, 0]
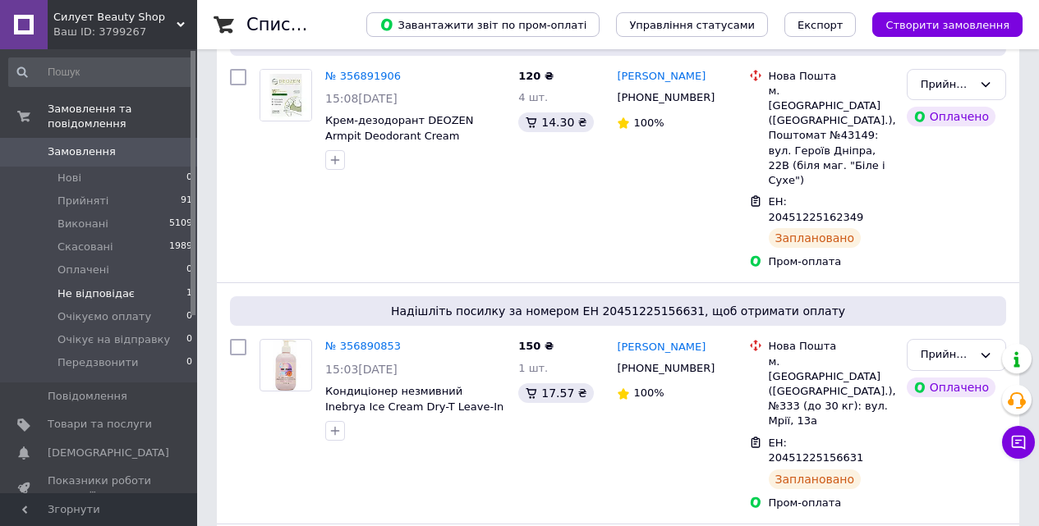
click at [95, 287] on span "Не відповідає" at bounding box center [95, 294] width 77 height 15
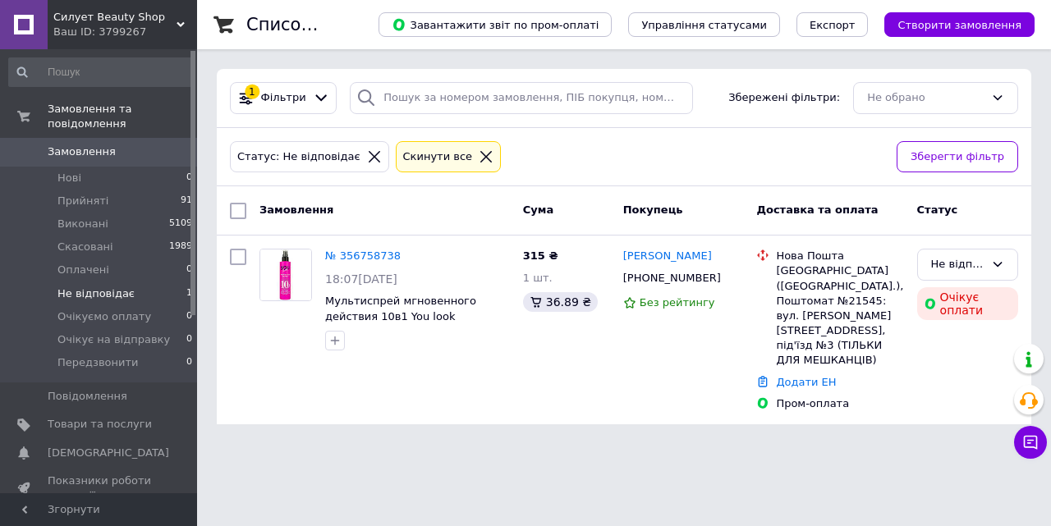
click at [479, 154] on icon at bounding box center [486, 156] width 15 height 15
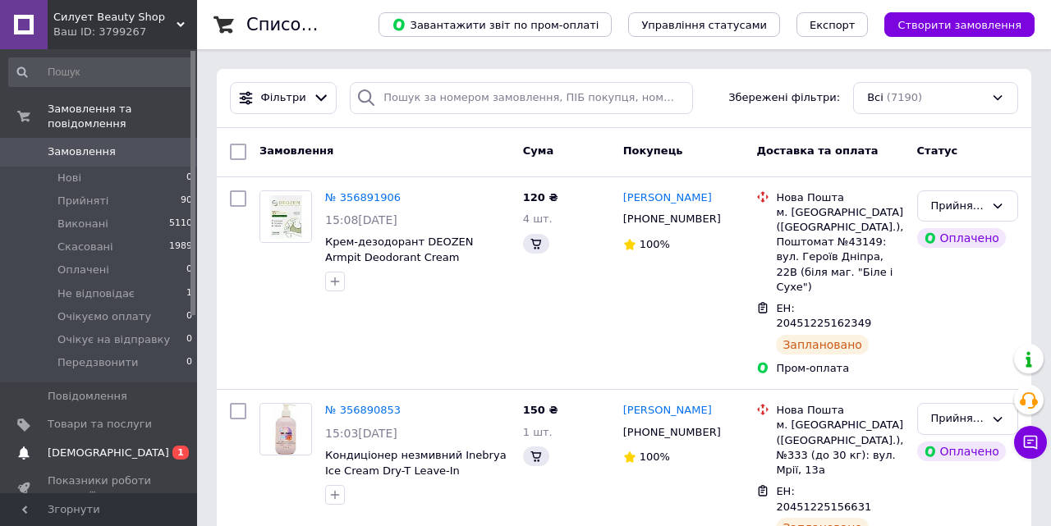
click at [62, 446] on span "[DEMOGRAPHIC_DATA]" at bounding box center [109, 453] width 122 height 15
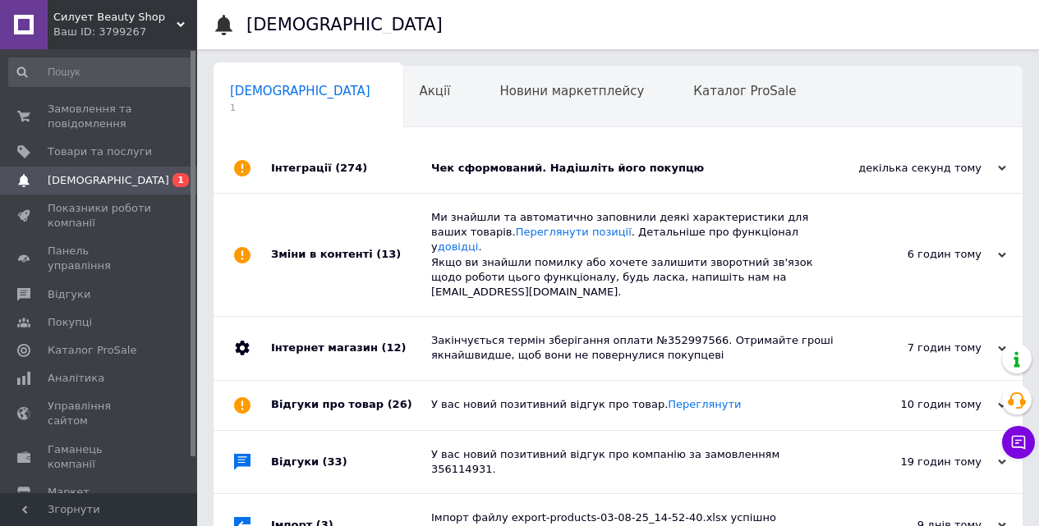
scroll to position [0, 5]
click at [490, 163] on div "Чек сформований. Надішліть його покупцю" at bounding box center [636, 168] width 411 height 15
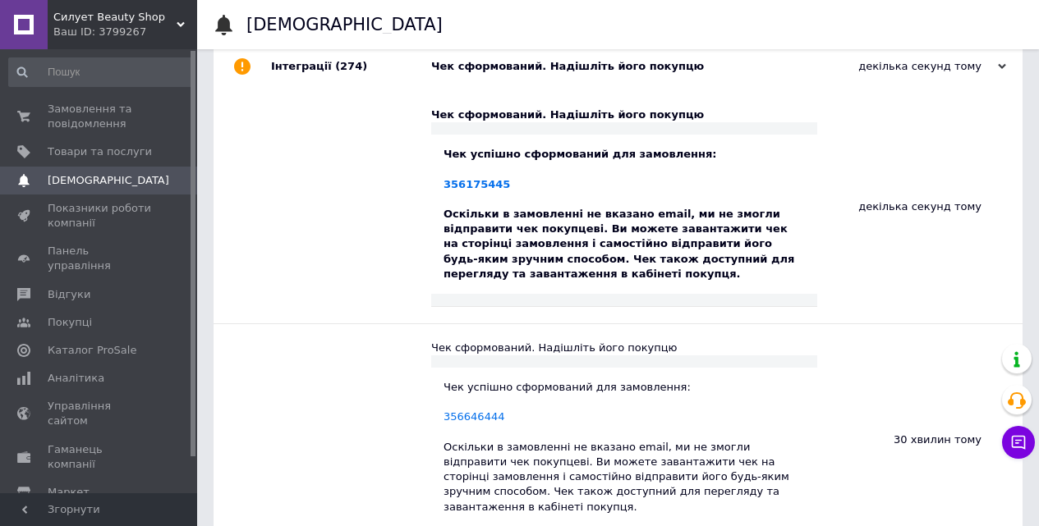
scroll to position [0, 0]
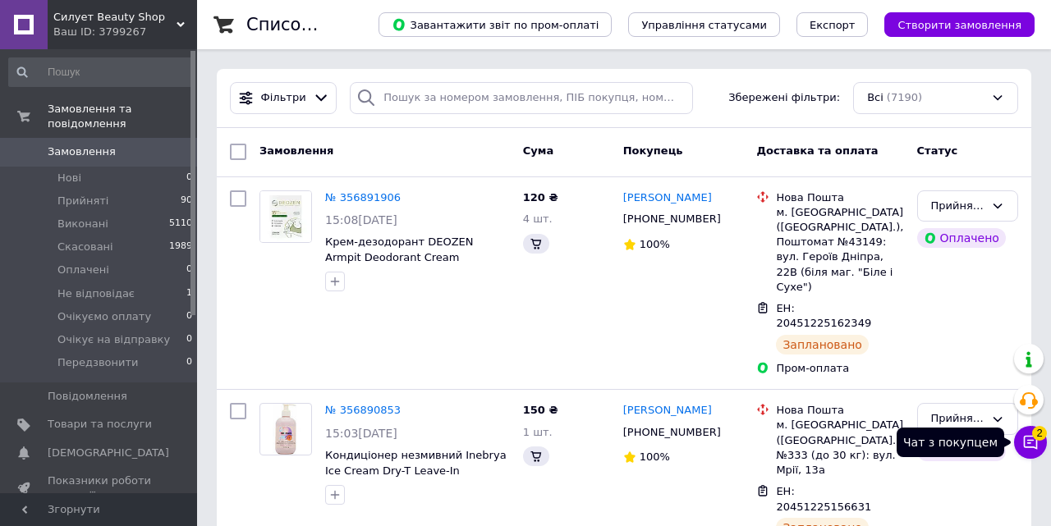
click at [1031, 440] on button "Чат з покупцем 2" at bounding box center [1030, 442] width 33 height 33
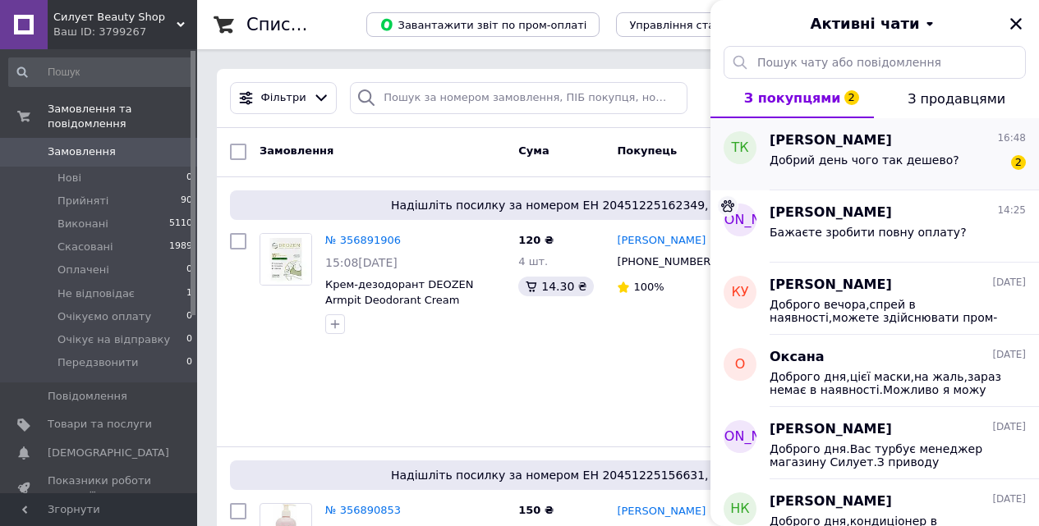
click at [855, 161] on span "Добрий день чого так дешево?" at bounding box center [864, 160] width 190 height 13
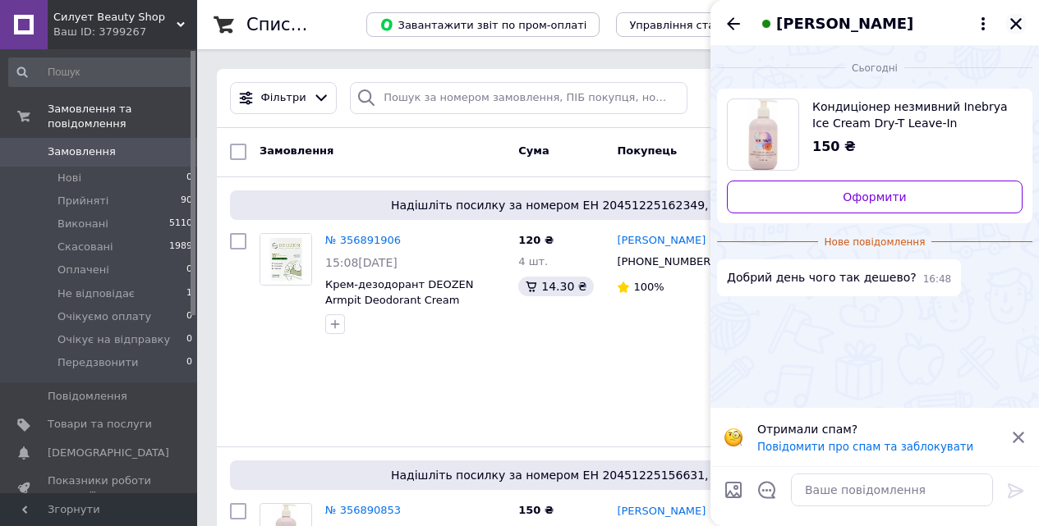
click at [1014, 20] on icon "Закрити" at bounding box center [1015, 23] width 15 height 15
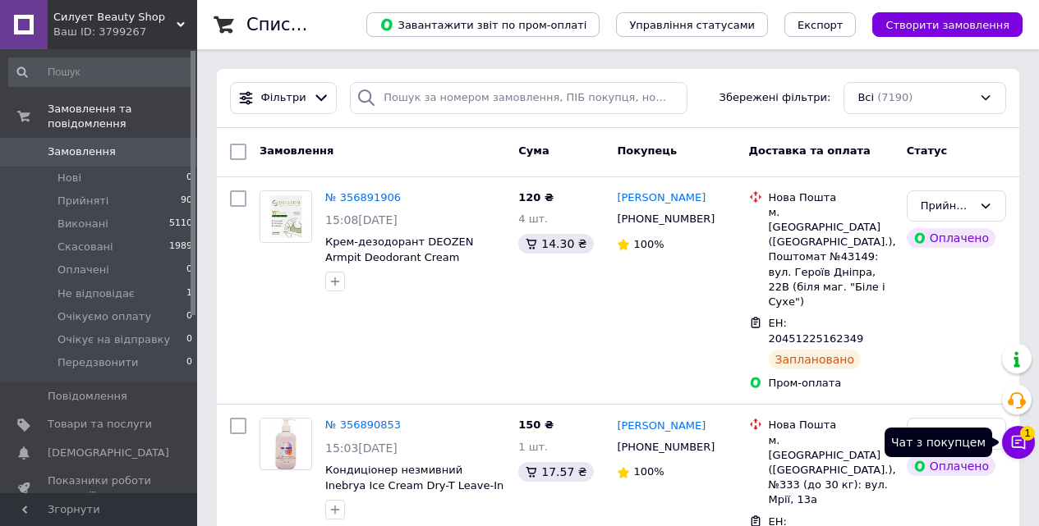
click at [1019, 439] on icon at bounding box center [1018, 442] width 16 height 16
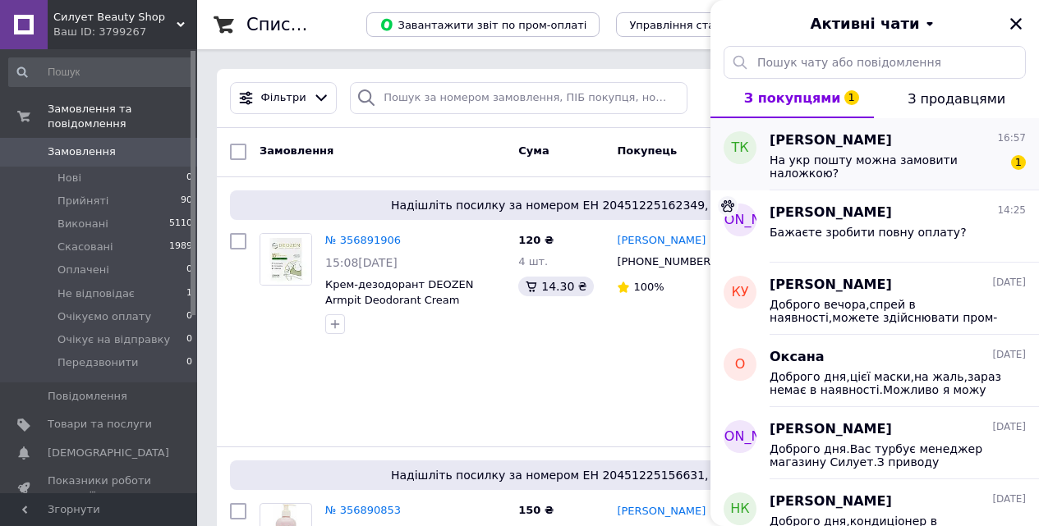
click at [865, 163] on span "На укр пошту можна замовити наложкою?" at bounding box center [885, 167] width 233 height 26
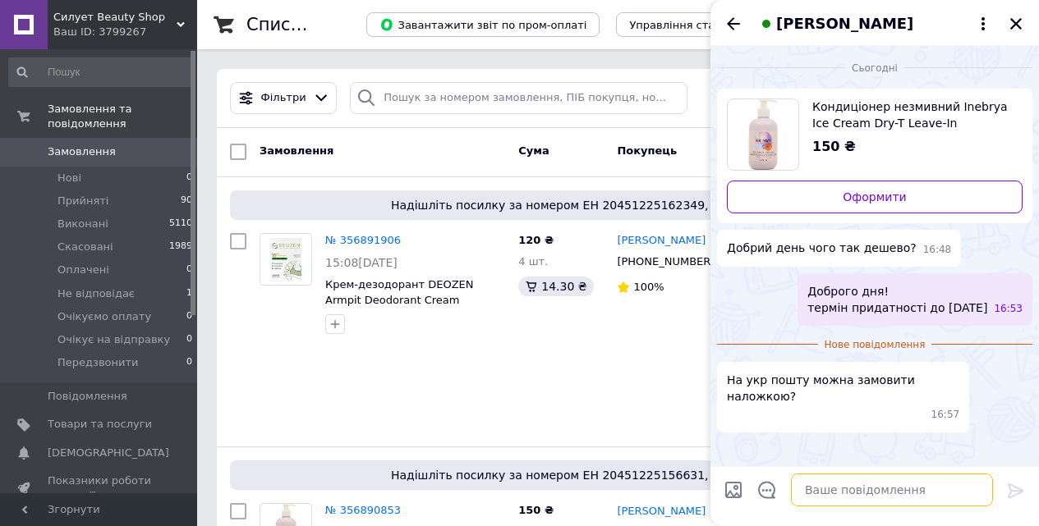
click at [834, 493] on textarea at bounding box center [892, 490] width 202 height 33
type textarea "Н"
click at [820, 27] on span "Танюша Кабанова" at bounding box center [844, 23] width 137 height 21
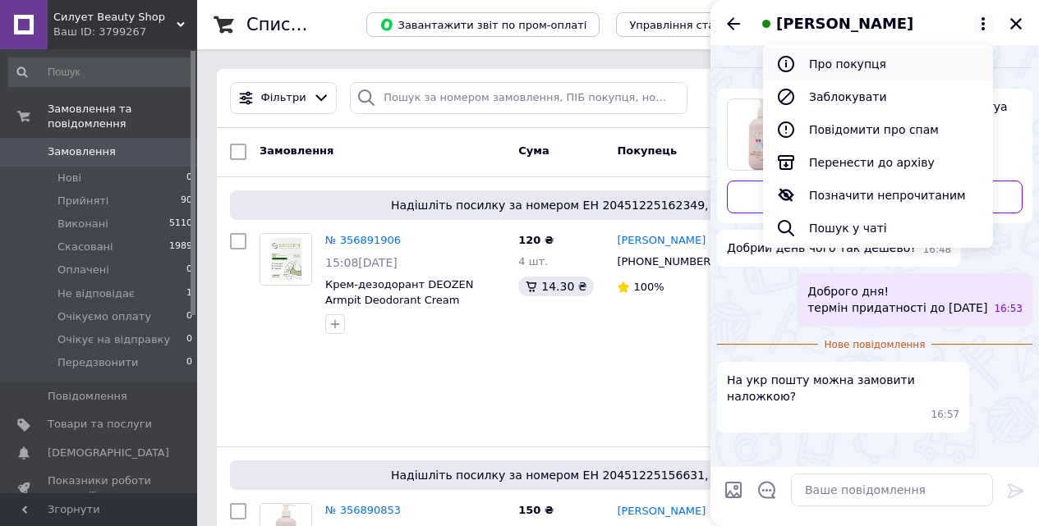
click at [840, 62] on button "Про покупця" at bounding box center [878, 64] width 230 height 33
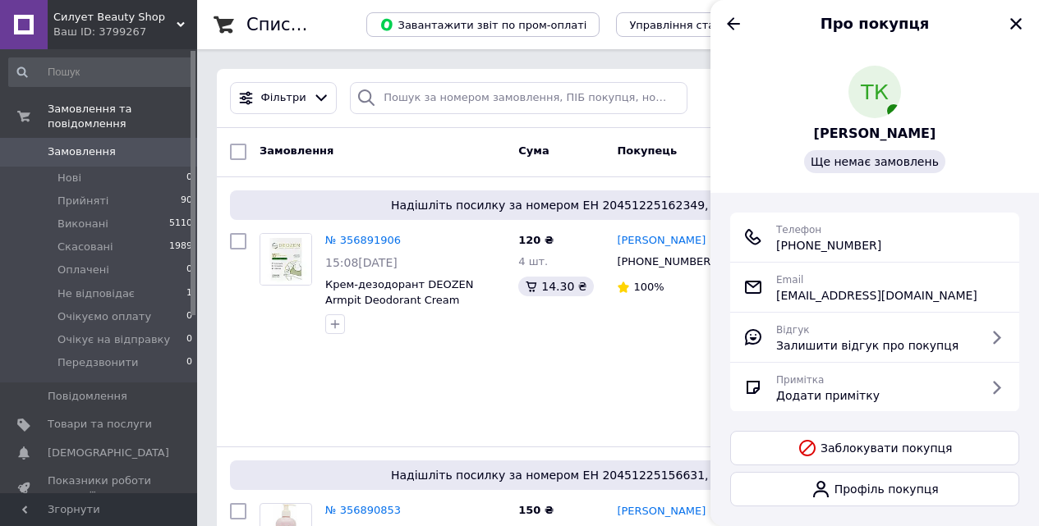
scroll to position [80, 0]
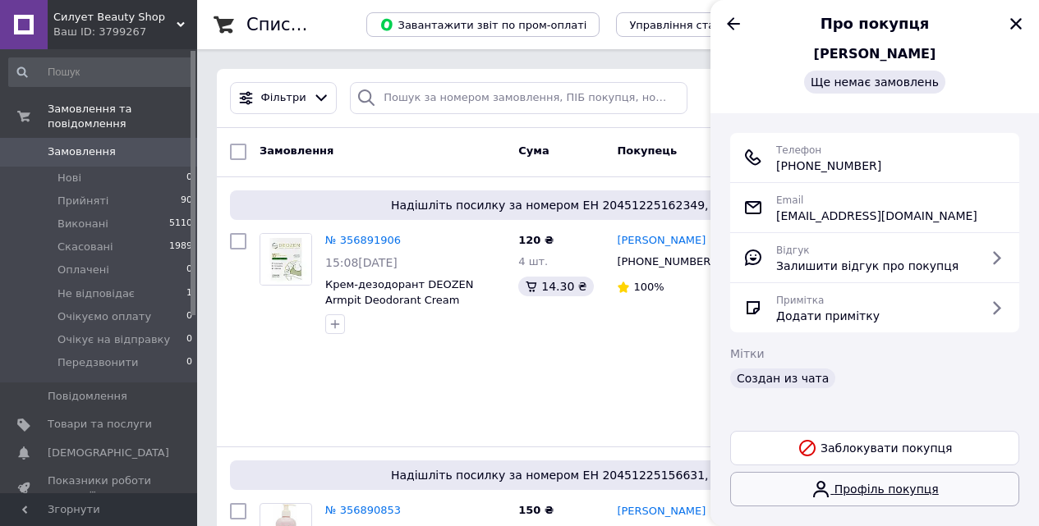
click at [869, 494] on link "Профіль покупця" at bounding box center [874, 489] width 289 height 34
click at [725, 21] on icon "Назад" at bounding box center [733, 24] width 20 height 20
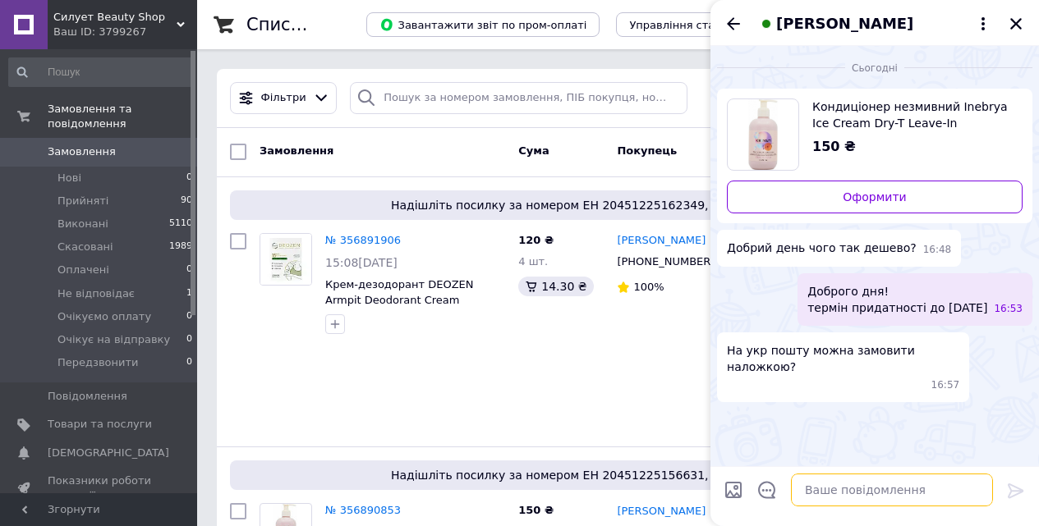
click at [832, 494] on textarea at bounding box center [892, 490] width 202 height 33
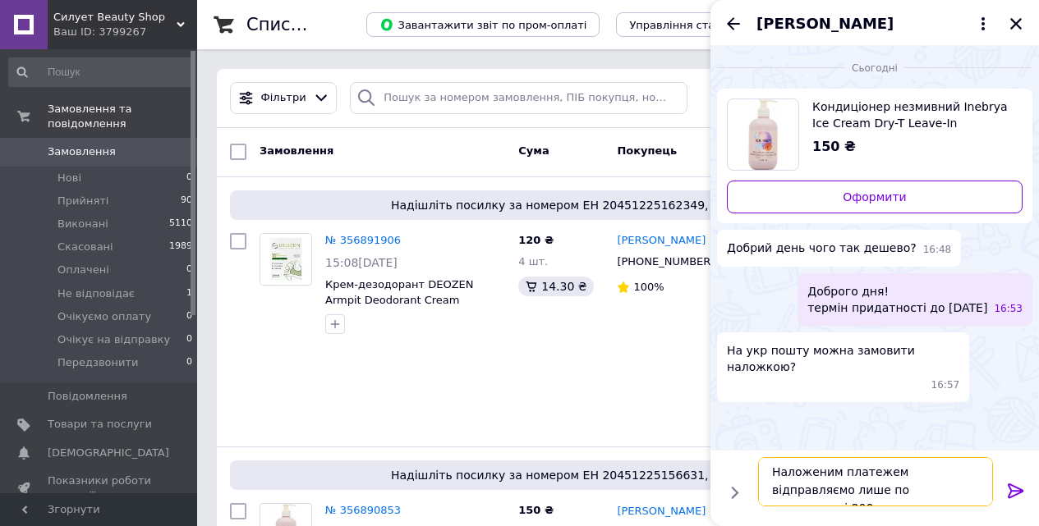
scroll to position [0, 0]
drag, startPoint x: 825, startPoint y: 490, endPoint x: 765, endPoint y: 470, distance: 64.1
click at [765, 470] on textarea "Наложеним платежем відправляємо лише по передоплаті 200 грн." at bounding box center [875, 481] width 235 height 49
paste textarea "агазин працює по передоплаті 200 грн, оскільки замовлення на меншу суму, то мож…"
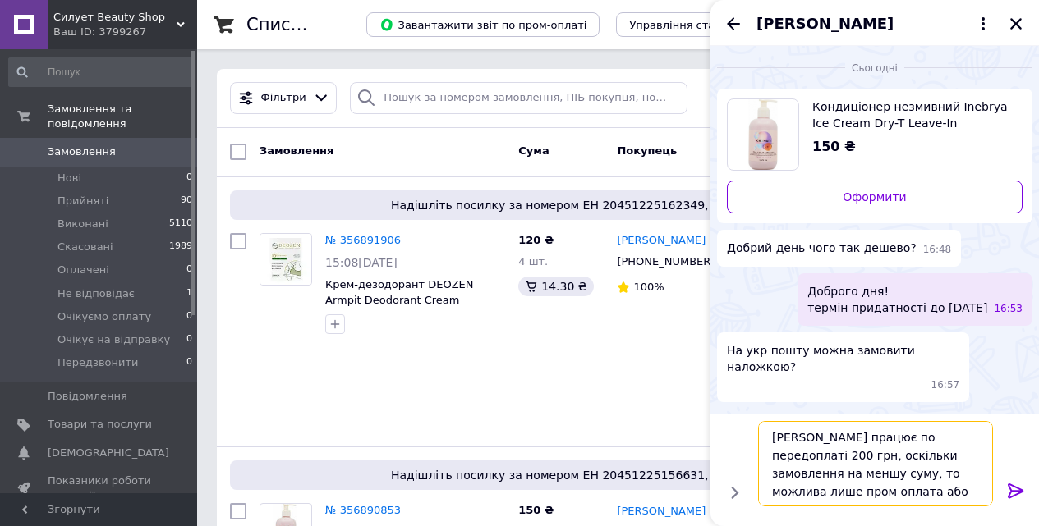
drag, startPoint x: 843, startPoint y: 456, endPoint x: 794, endPoint y: 470, distance: 50.4
click at [794, 470] on textarea "Магазин працює по передоплаті 200 грн, оскільки замовлення на меншу суму, то мо…" at bounding box center [875, 463] width 235 height 85
type textarea "Магазин працює по передоплаті 200 грн, оскільки вартість кондиціонеру менша, то…"
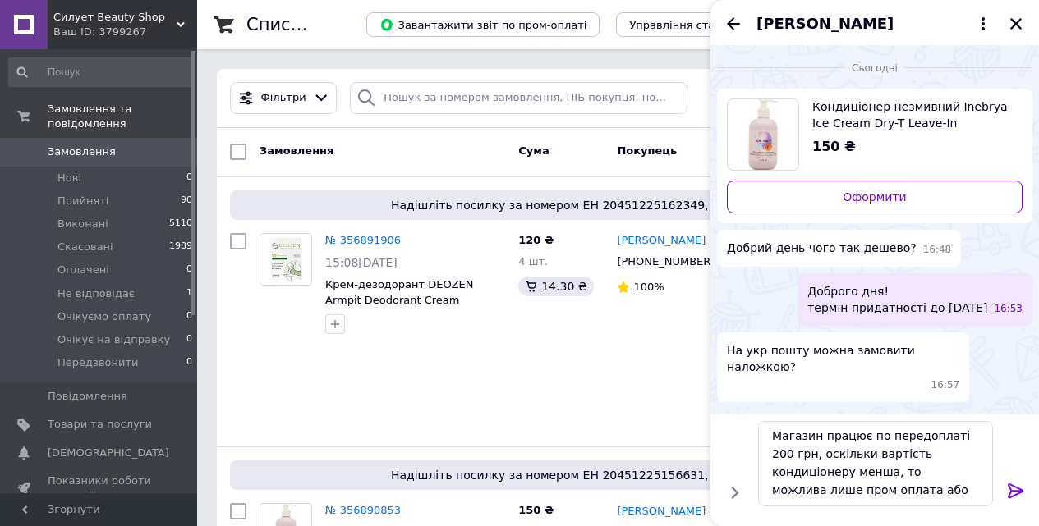
click at [1012, 489] on icon at bounding box center [1016, 491] width 20 height 20
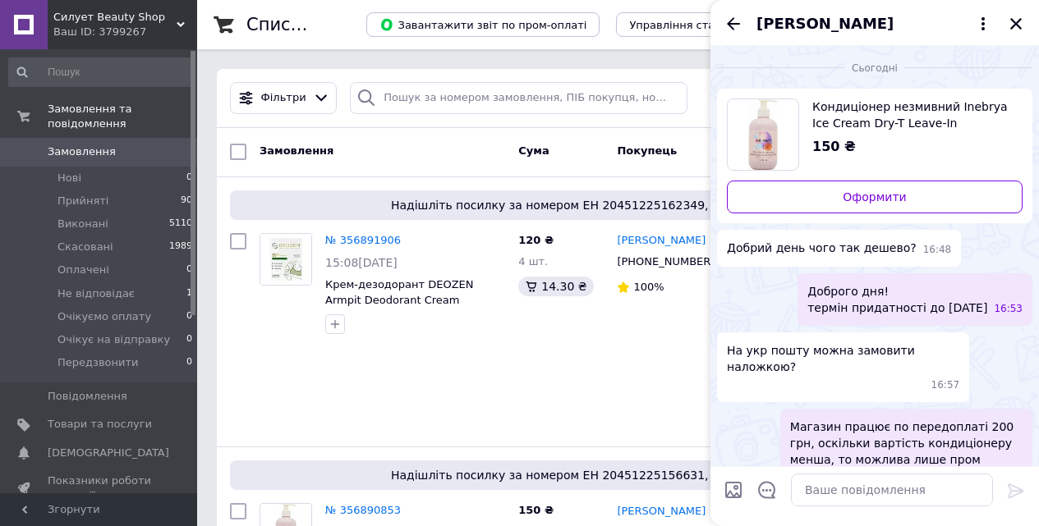
scroll to position [35, 0]
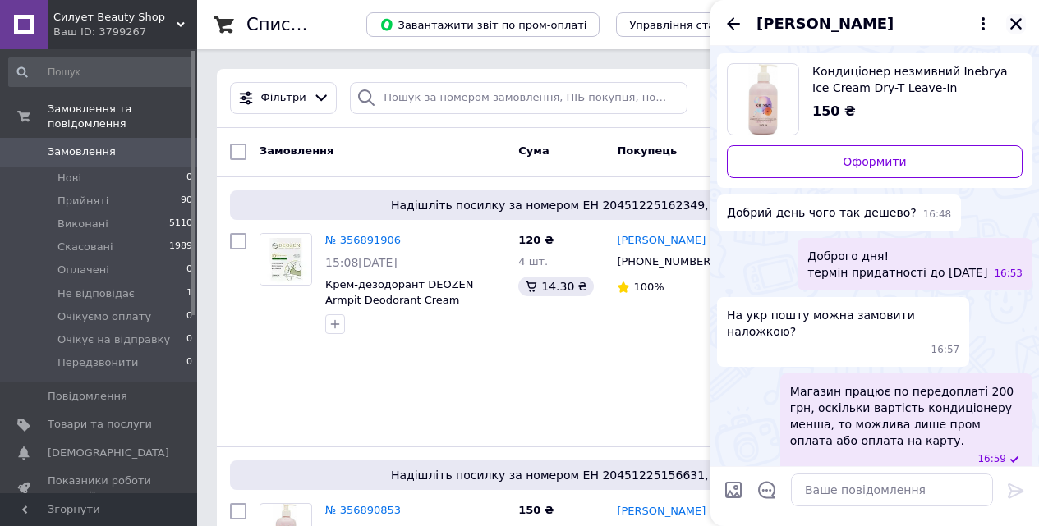
click at [1011, 24] on icon "Закрити" at bounding box center [1015, 23] width 15 height 15
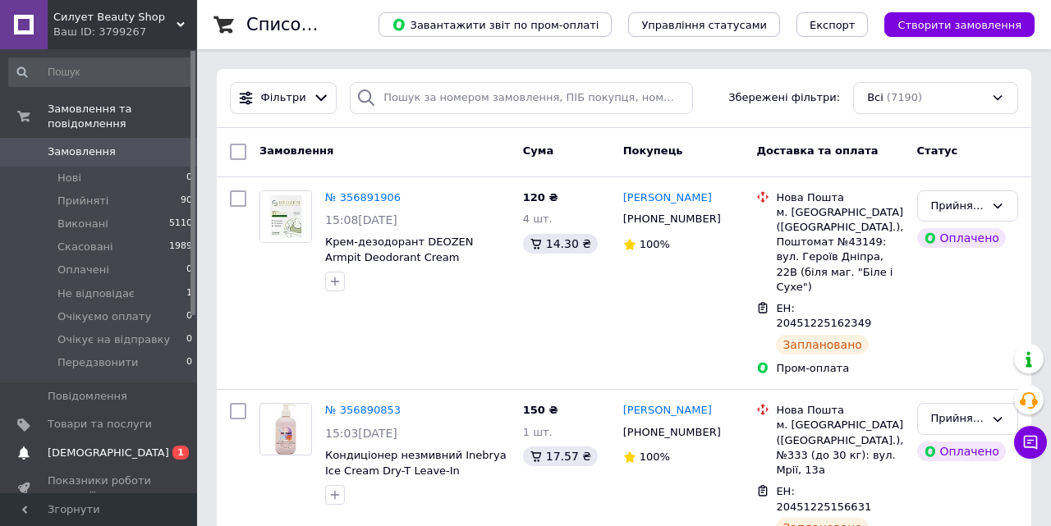
click at [62, 446] on span "[DEMOGRAPHIC_DATA]" at bounding box center [109, 453] width 122 height 15
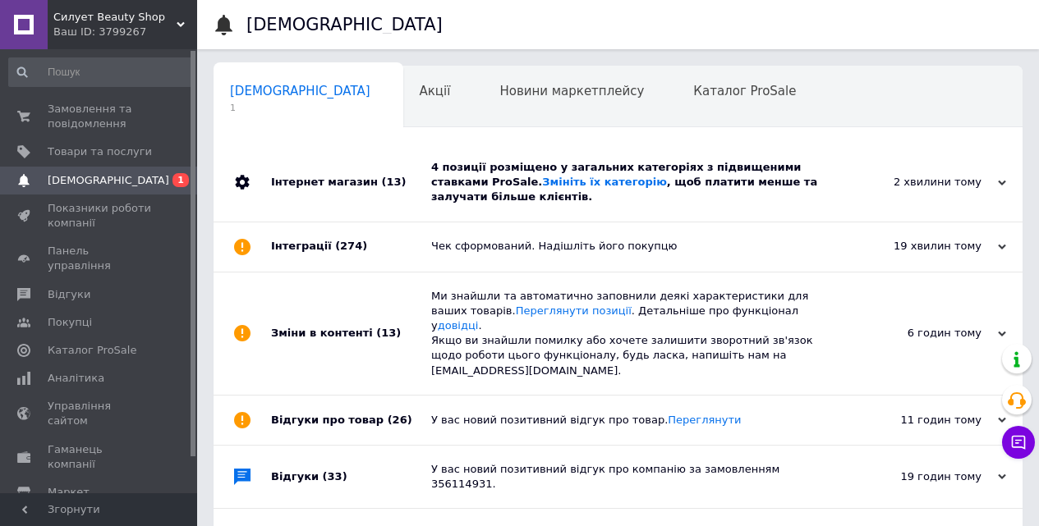
scroll to position [0, 5]
click at [572, 172] on div "4 позиції розміщено у загальних категоріях з підвищеними ставками ProSale. Змін…" at bounding box center [636, 182] width 411 height 45
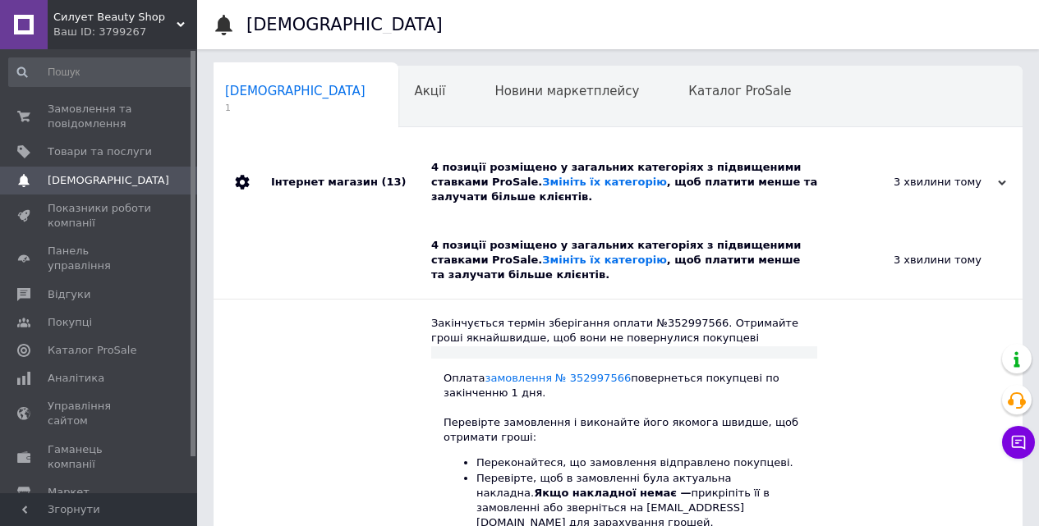
click at [572, 172] on div "4 позиції розміщено у загальних категоріях з підвищеними ставками ProSale. Змін…" at bounding box center [636, 182] width 411 height 45
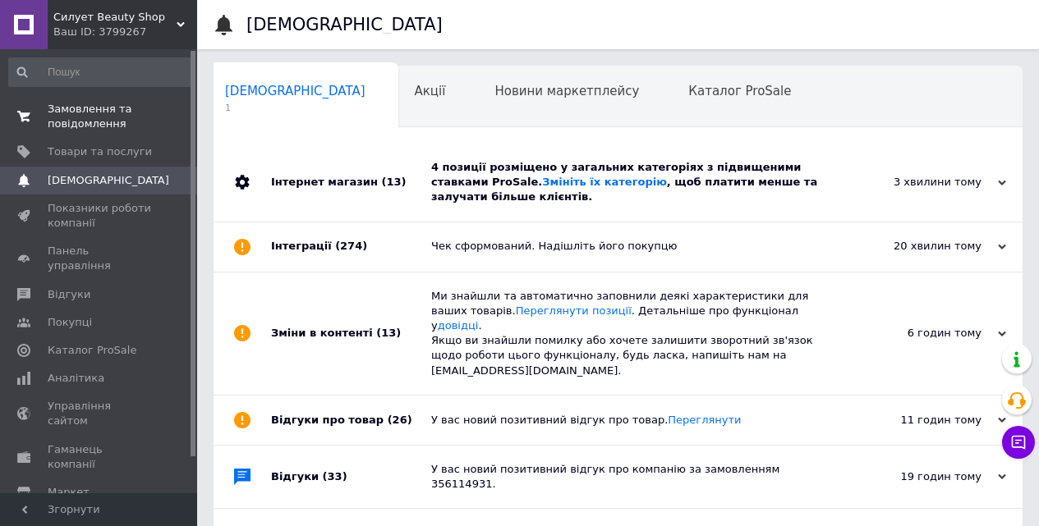
click at [63, 101] on link "Замовлення та повідомлення 0 0" at bounding box center [101, 116] width 202 height 43
